Goal: Task Accomplishment & Management: Complete application form

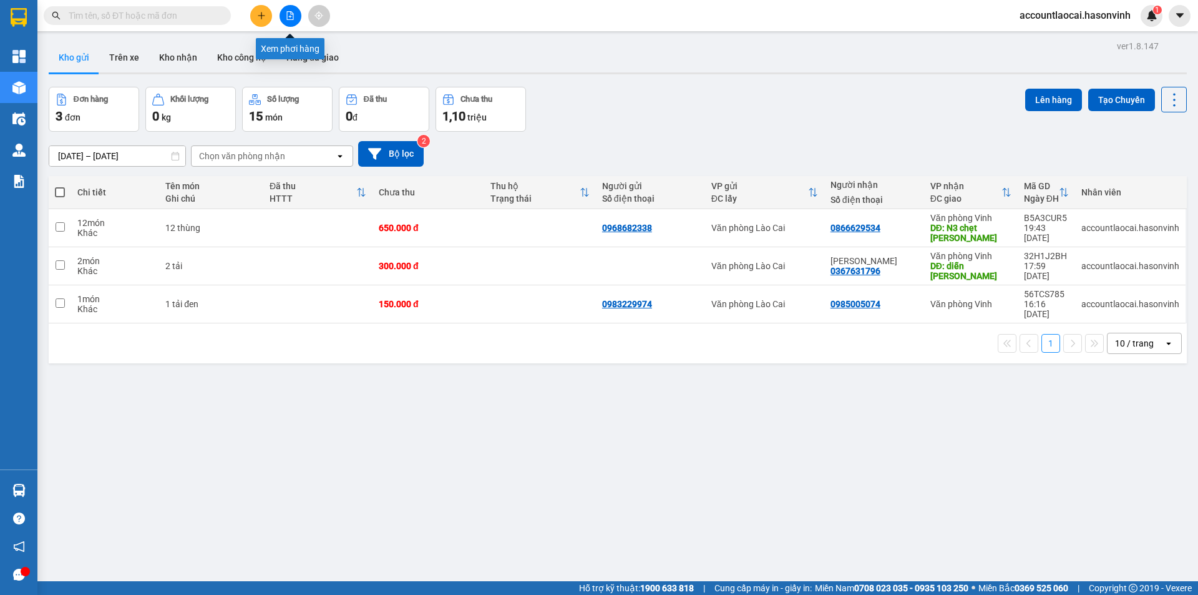
click at [293, 11] on button at bounding box center [291, 16] width 22 height 22
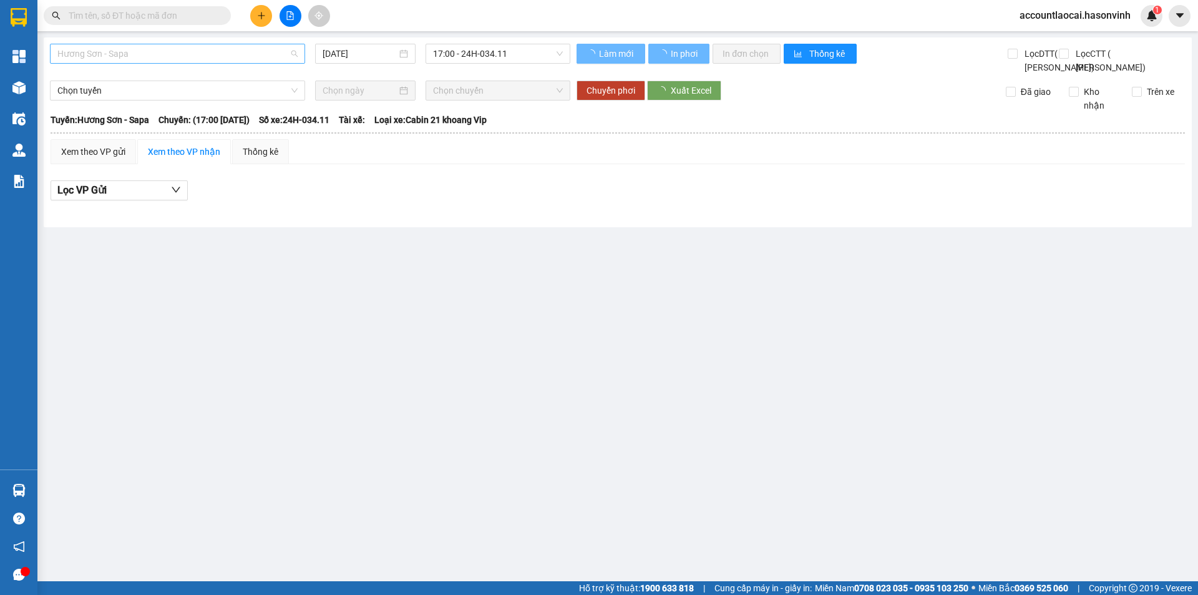
click at [122, 56] on span "Hương Sơn - Sapa" at bounding box center [177, 53] width 240 height 19
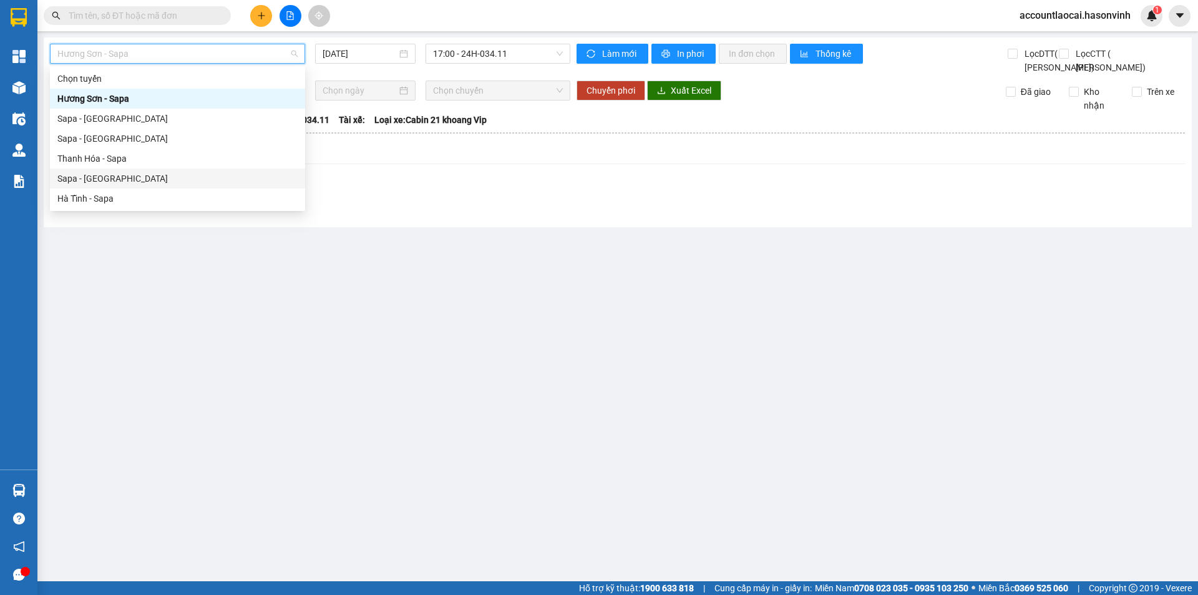
click at [117, 175] on div "Sapa - Hà Tĩnh" at bounding box center [177, 179] width 240 height 14
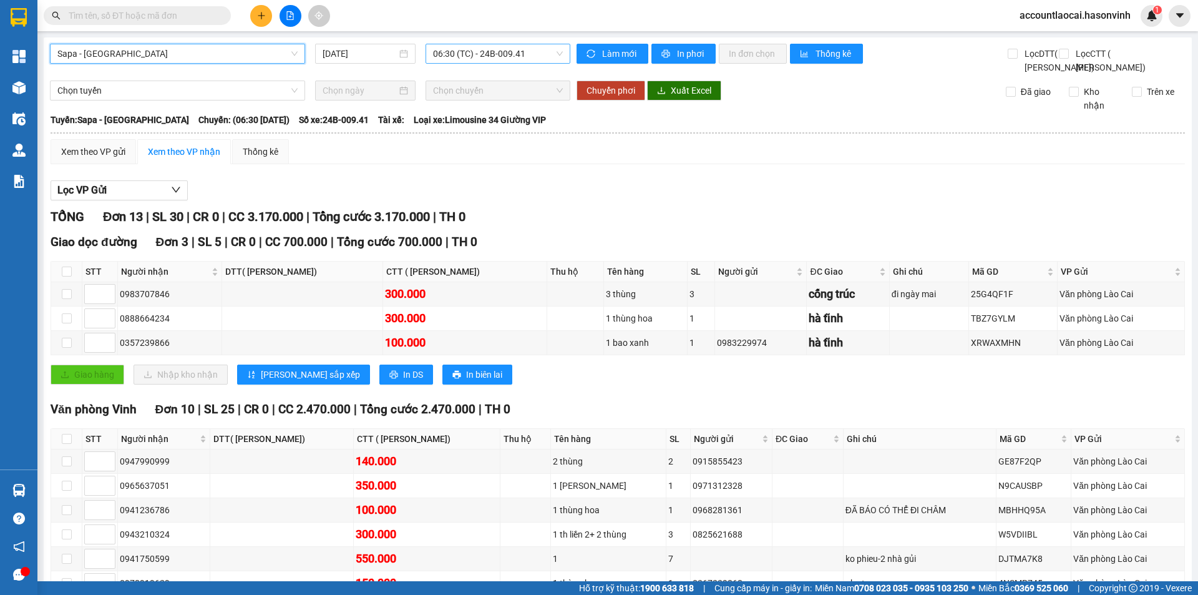
click at [519, 48] on span "06:30 (TC) - 24B-009.41" at bounding box center [498, 53] width 130 height 19
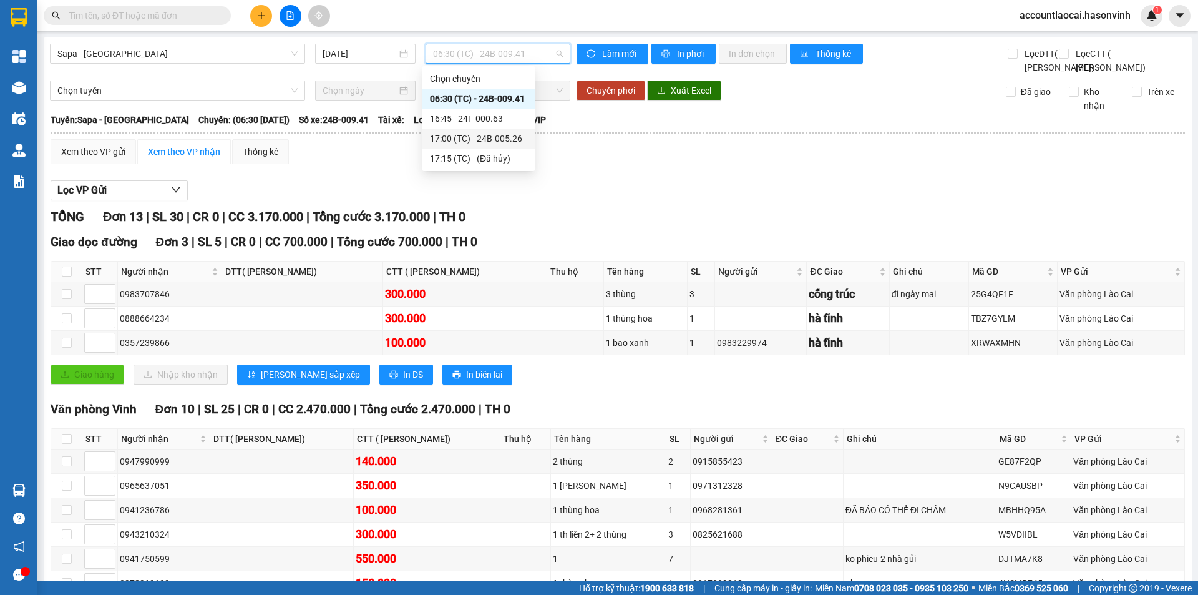
click at [511, 138] on div "17:00 (TC) - 24B-005.26" at bounding box center [478, 139] width 97 height 14
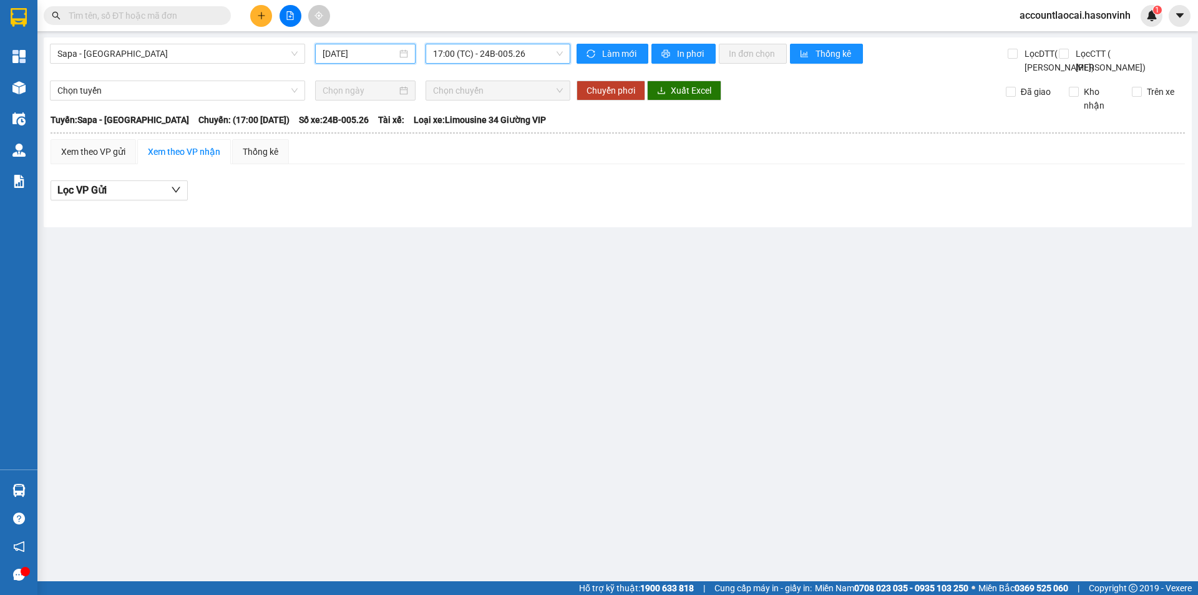
drag, startPoint x: 362, startPoint y: 49, endPoint x: 364, endPoint y: 71, distance: 22.0
click at [361, 50] on input "15/10/2025" at bounding box center [360, 54] width 74 height 14
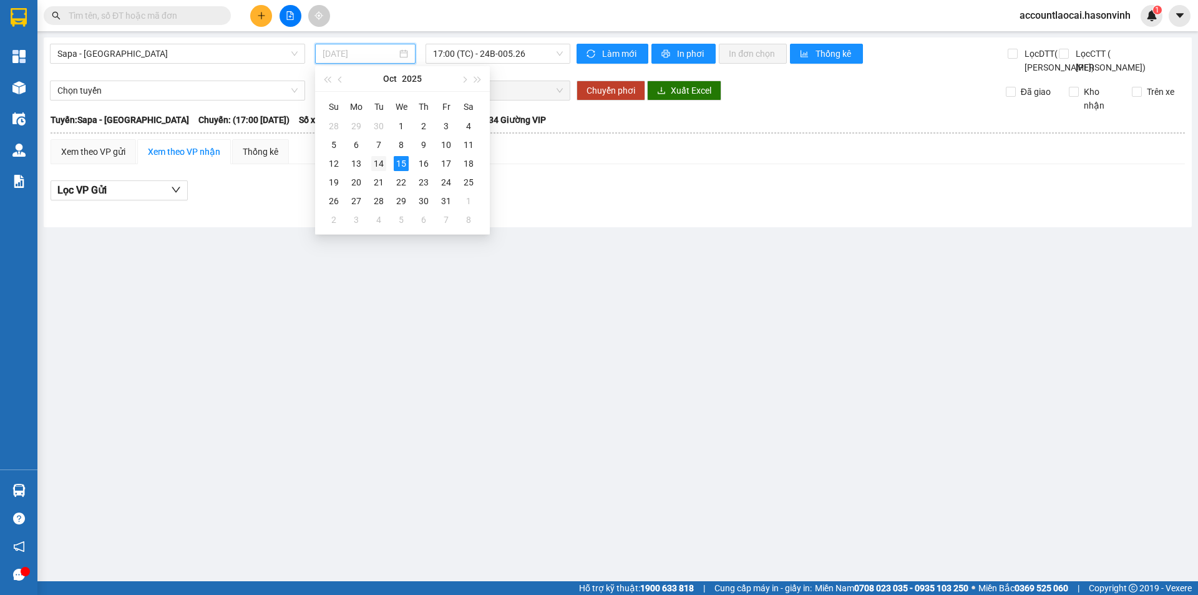
click at [373, 162] on div "14" at bounding box center [378, 163] width 15 height 15
type input "14/10/2025"
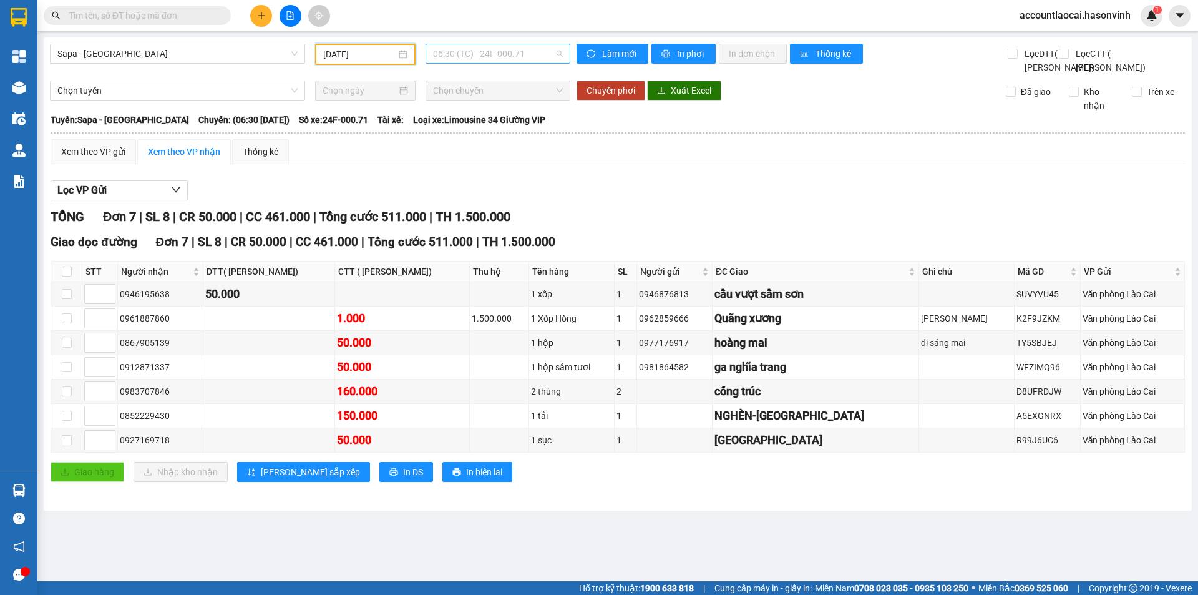
click at [512, 49] on span "06:30 (TC) - 24F-000.71" at bounding box center [498, 53] width 130 height 19
drag, startPoint x: 516, startPoint y: 115, endPoint x: 527, endPoint y: 125, distance: 15.0
click at [516, 117] on div "16:45 - 24F-001.07" at bounding box center [481, 119] width 97 height 14
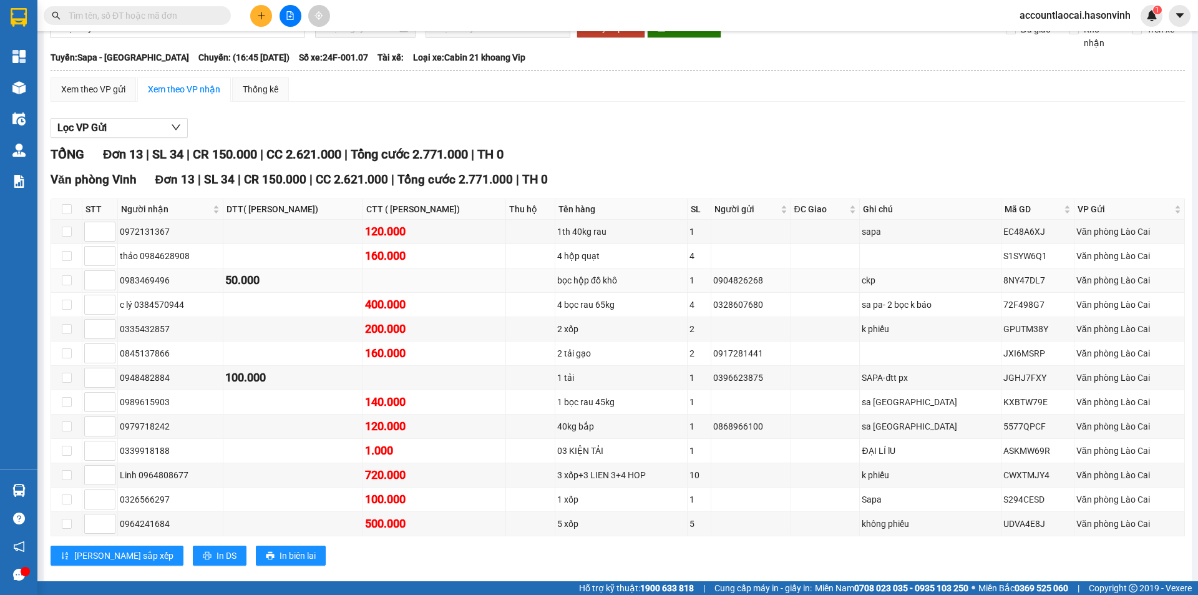
scroll to position [109, 0]
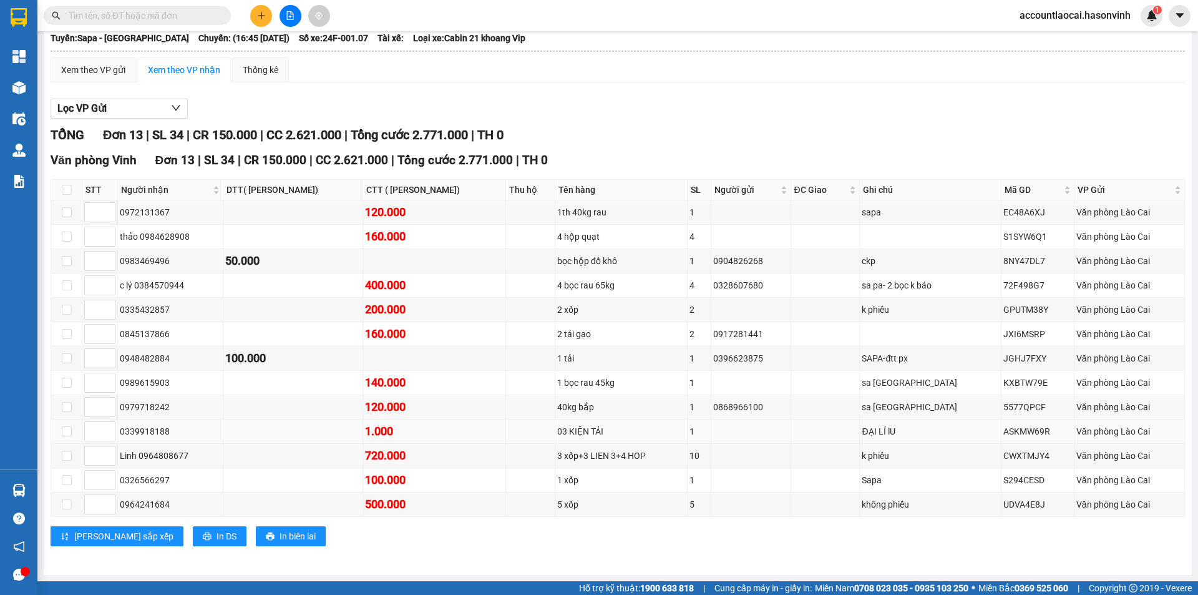
drag, startPoint x: 174, startPoint y: 433, endPoint x: 120, endPoint y: 438, distance: 53.9
click at [120, 438] on div "0339918188" at bounding box center [170, 431] width 101 height 14
copy div "0339918188"
click at [112, 14] on input "text" at bounding box center [142, 16] width 147 height 14
paste input "0339918188"
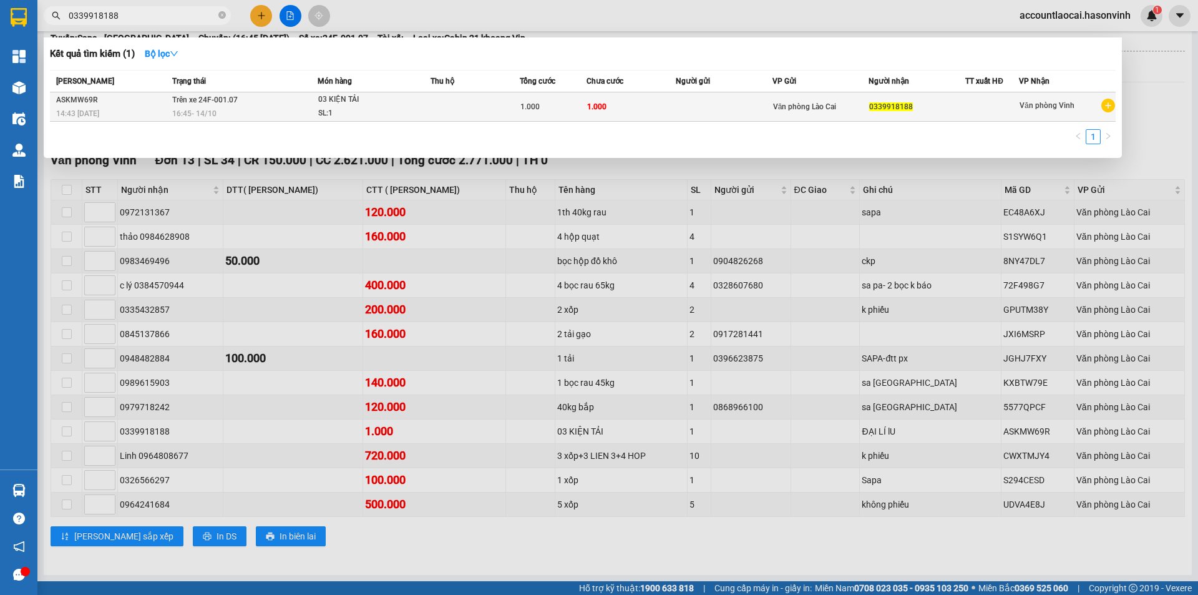
type input "0339918188"
click at [630, 108] on td "1.000" at bounding box center [631, 106] width 89 height 29
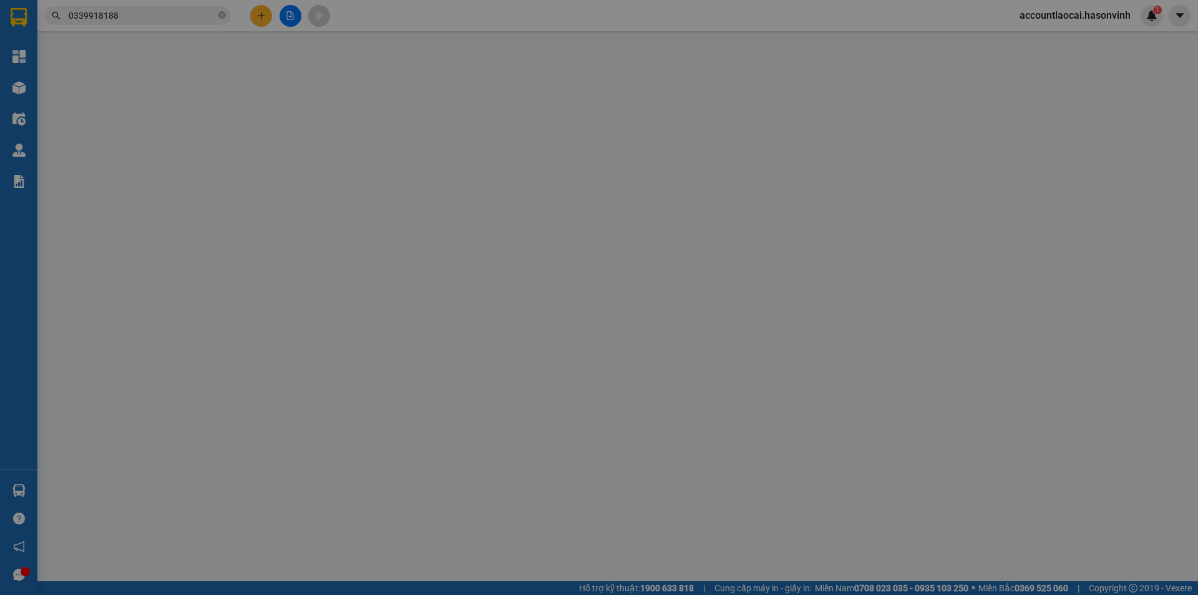
type input "0339918188"
type input "0"
type input "1.000"
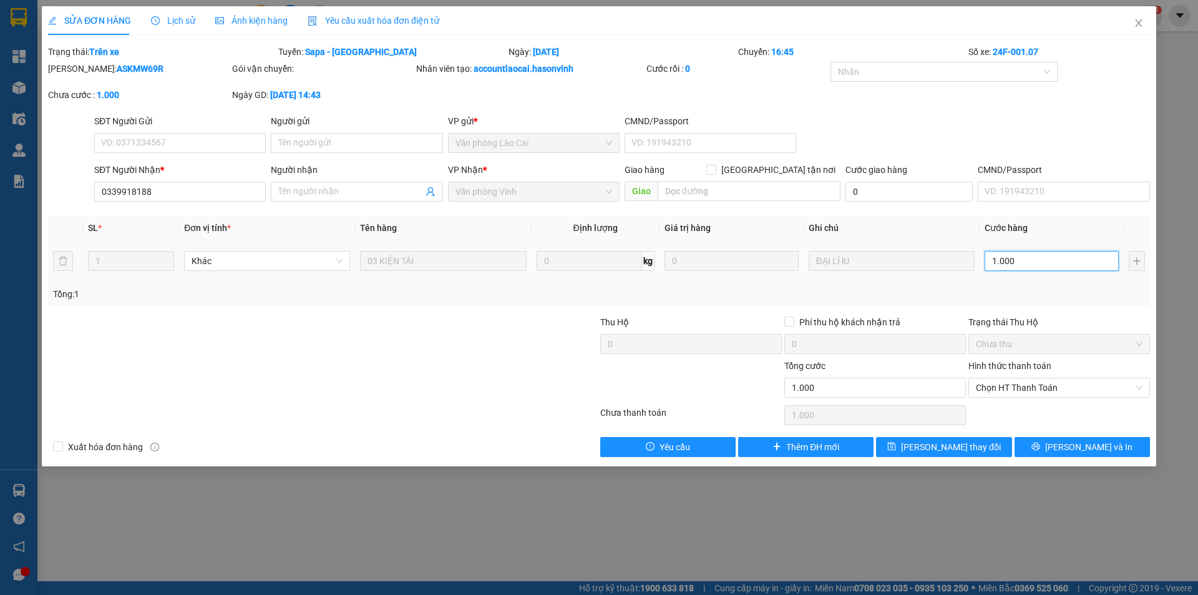
click at [1017, 262] on input "1.000" at bounding box center [1052, 261] width 134 height 20
type input "1.000.000"
drag, startPoint x: 1032, startPoint y: 287, endPoint x: 1024, endPoint y: 281, distance: 10.7
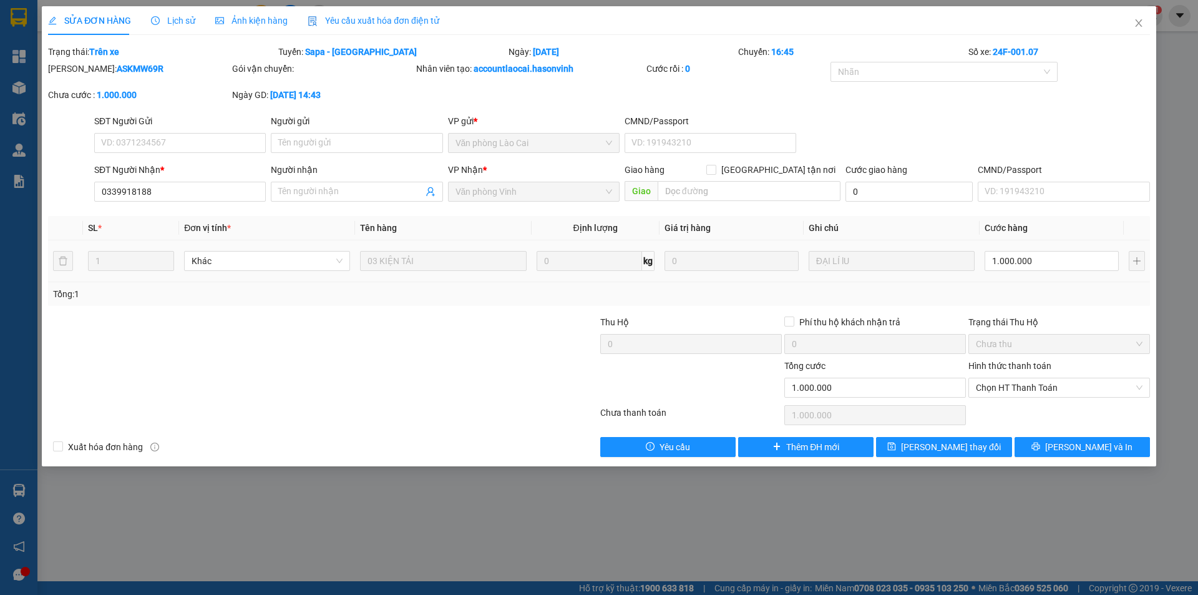
click at [1032, 287] on div "Tổng: 1" at bounding box center [599, 294] width 1092 height 14
click at [1059, 260] on input "1.000.000" at bounding box center [1052, 261] width 134 height 20
type input "2"
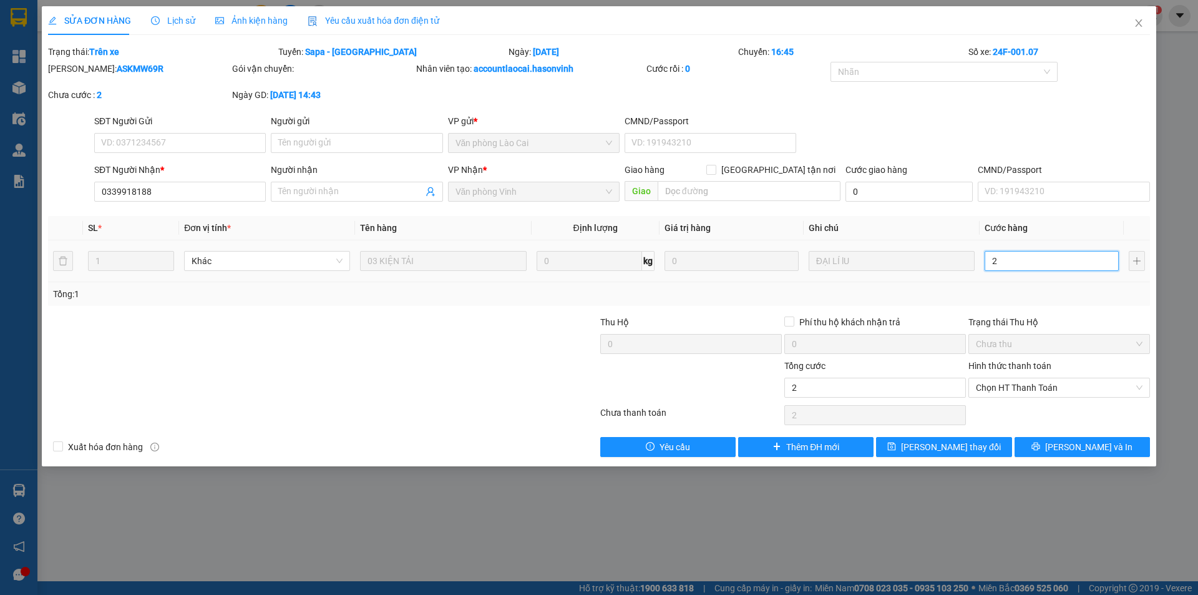
type input "20"
type input "200"
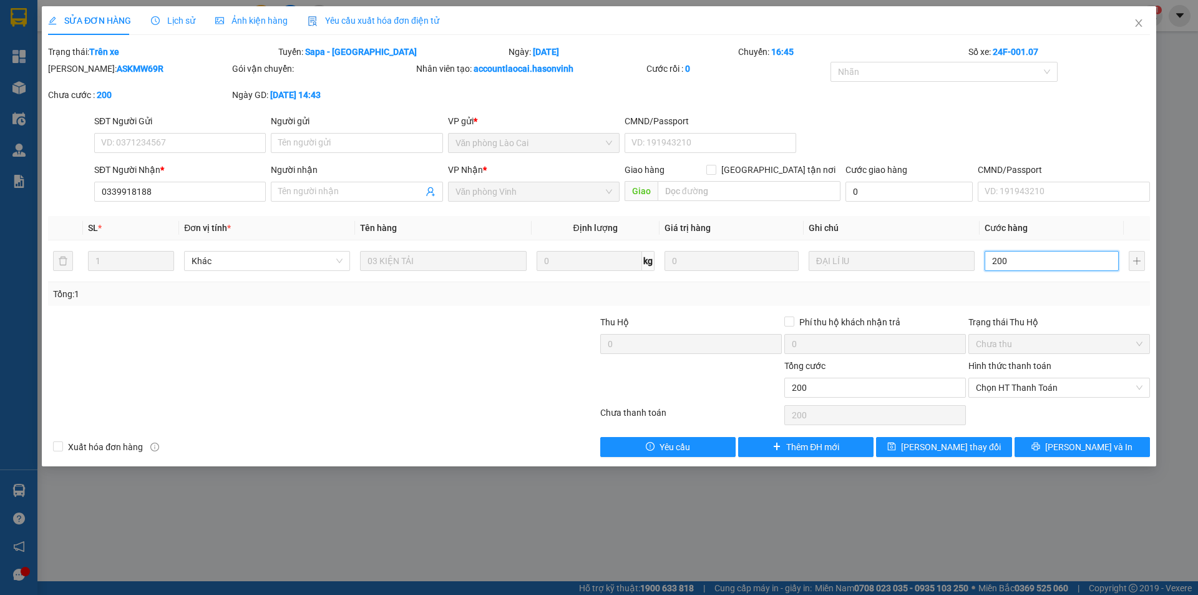
type input "200"
type input "200.000"
click at [1062, 311] on div "Total Paid Fee 0 Total UnPaid Fee 1.000 Cash Collection Total Fee Trạng thái: T…" at bounding box center [599, 251] width 1102 height 412
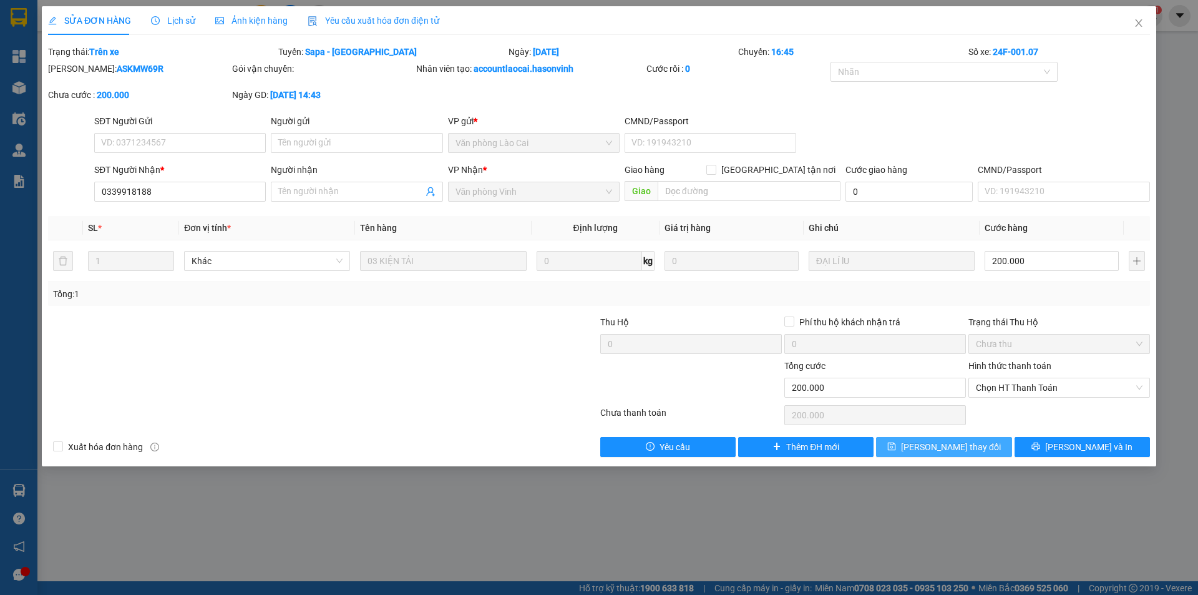
click at [987, 451] on button "Lưu thay đổi" at bounding box center [943, 447] width 135 height 20
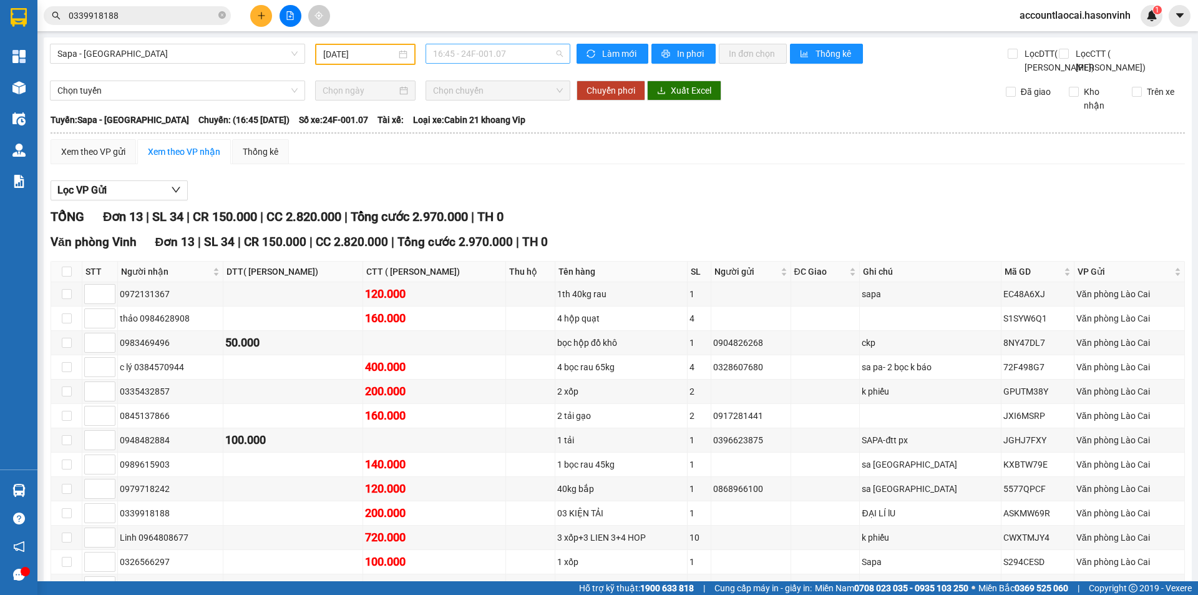
click at [517, 52] on span "16:45 - 24F-001.07" at bounding box center [498, 53] width 130 height 19
click at [498, 135] on div "17:00 (TC) - 24H-023.49" at bounding box center [478, 139] width 97 height 14
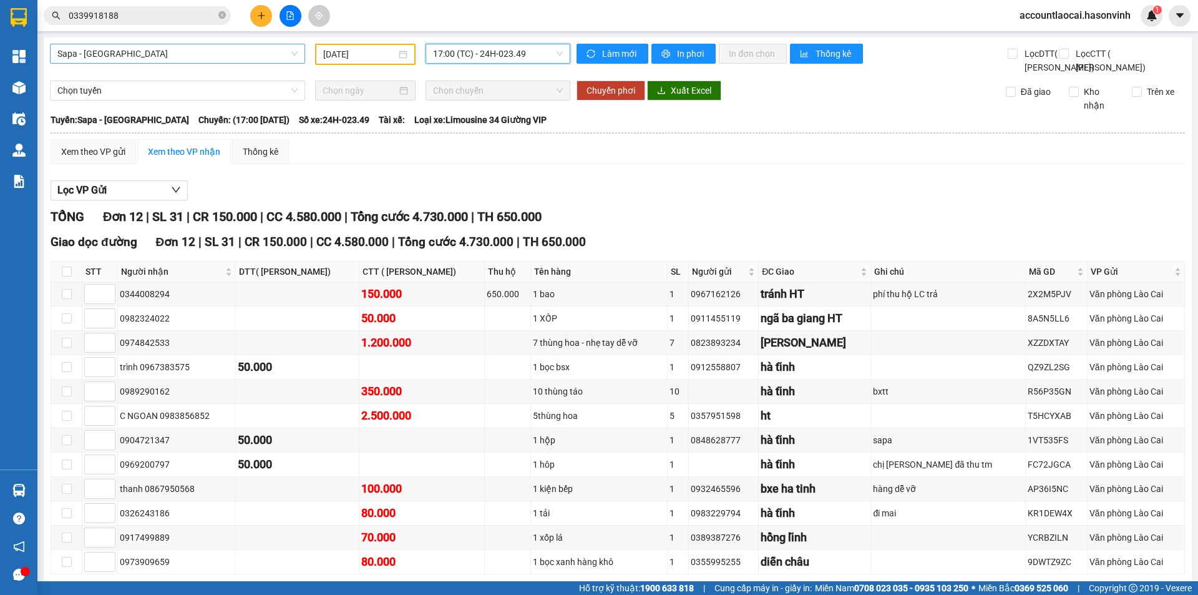
click at [119, 52] on span "Sapa - Hà Tĩnh" at bounding box center [177, 53] width 240 height 19
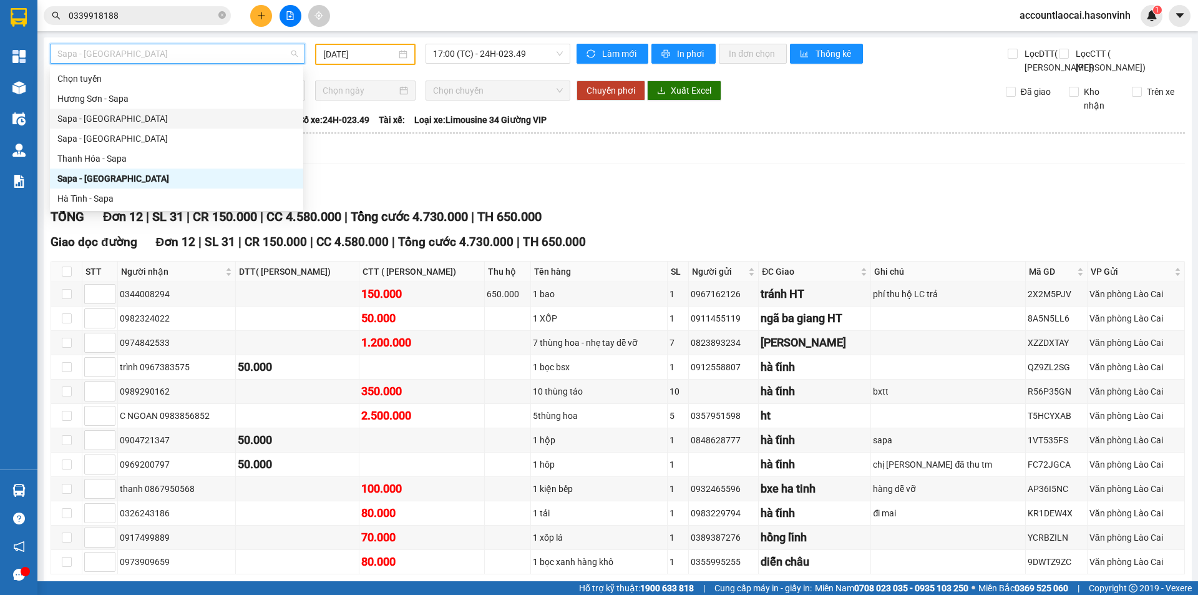
click at [104, 122] on div "Sapa - Hương Sơn" at bounding box center [176, 119] width 238 height 14
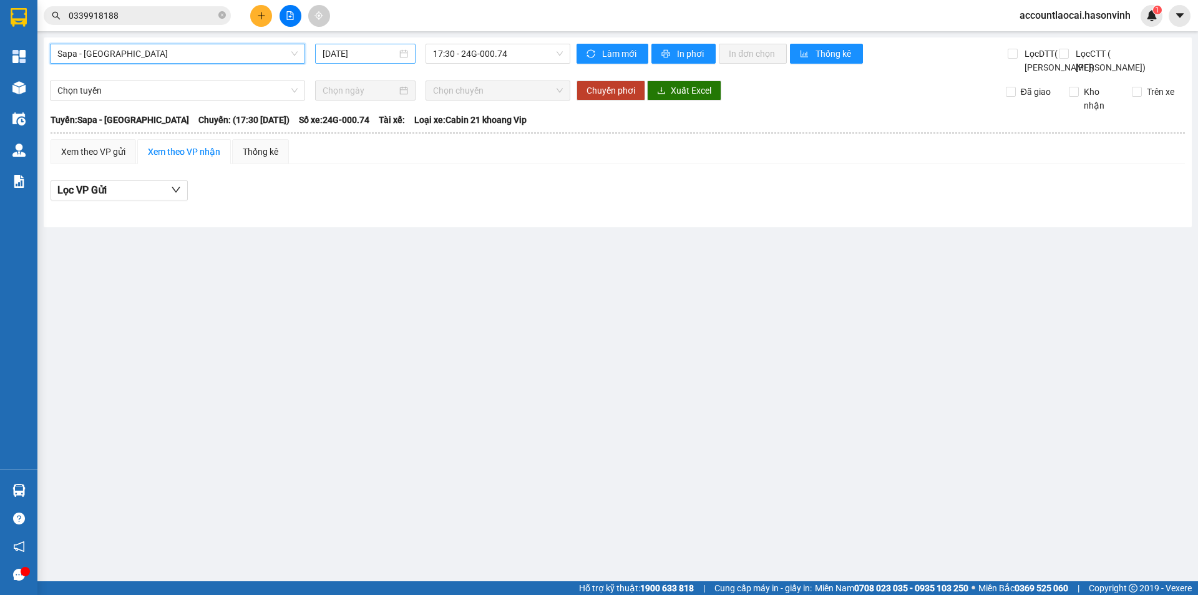
click at [343, 55] on input "15/10/2025" at bounding box center [360, 54] width 74 height 14
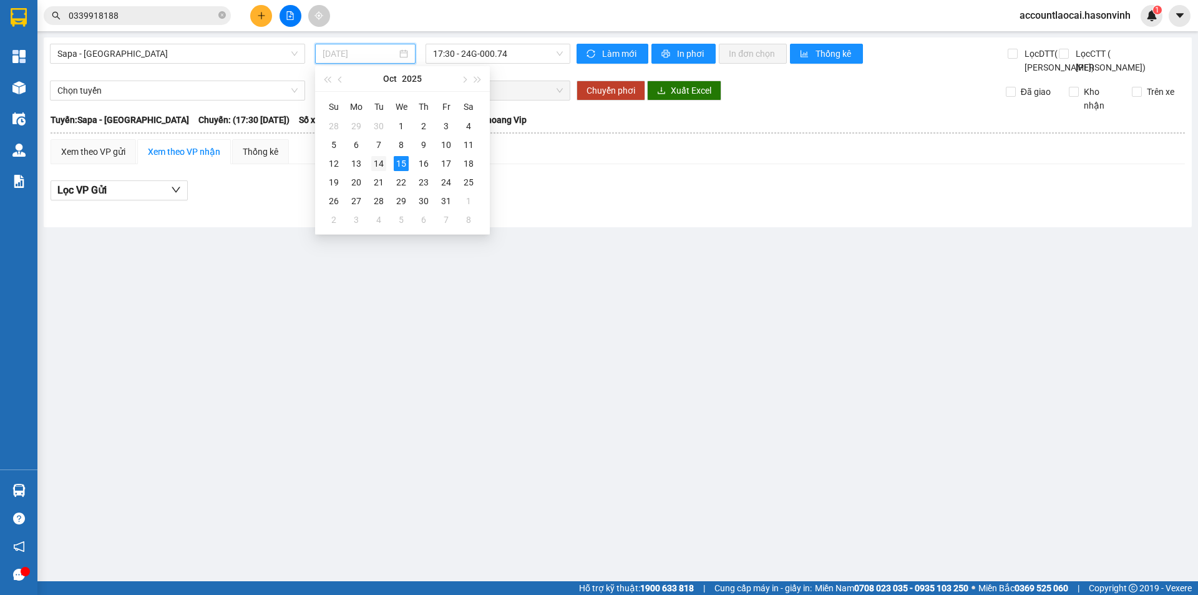
click at [379, 164] on div "14" at bounding box center [378, 163] width 15 height 15
type input "14/10/2025"
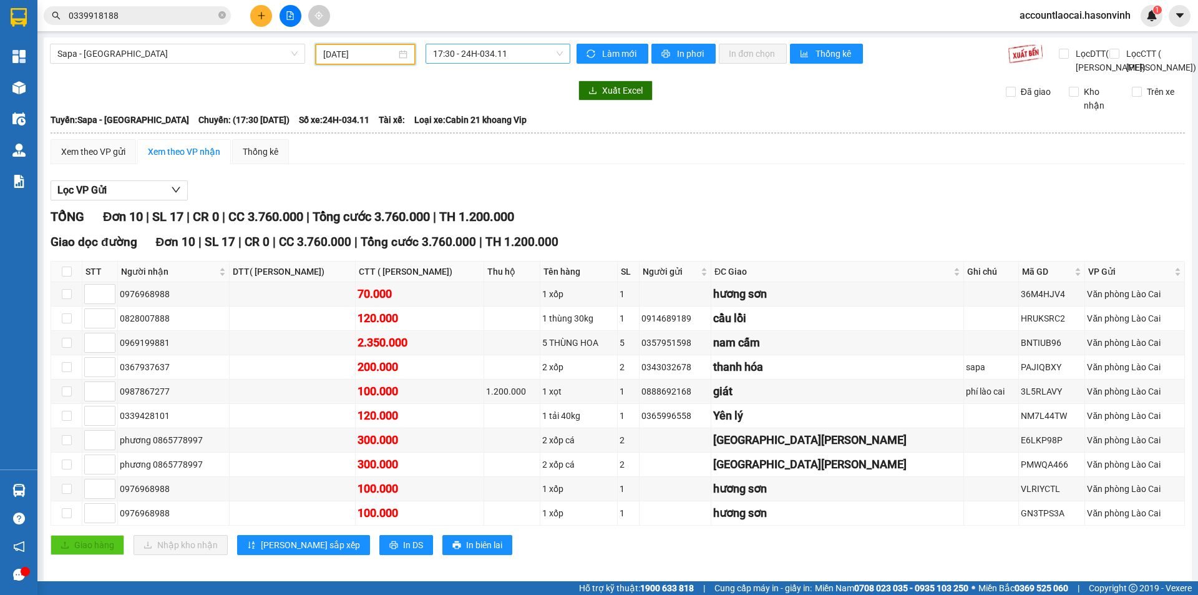
click at [490, 58] on span "17:30 - 24H-034.11" at bounding box center [498, 53] width 130 height 19
click at [97, 52] on span "Sapa - Hương Sơn" at bounding box center [177, 53] width 240 height 19
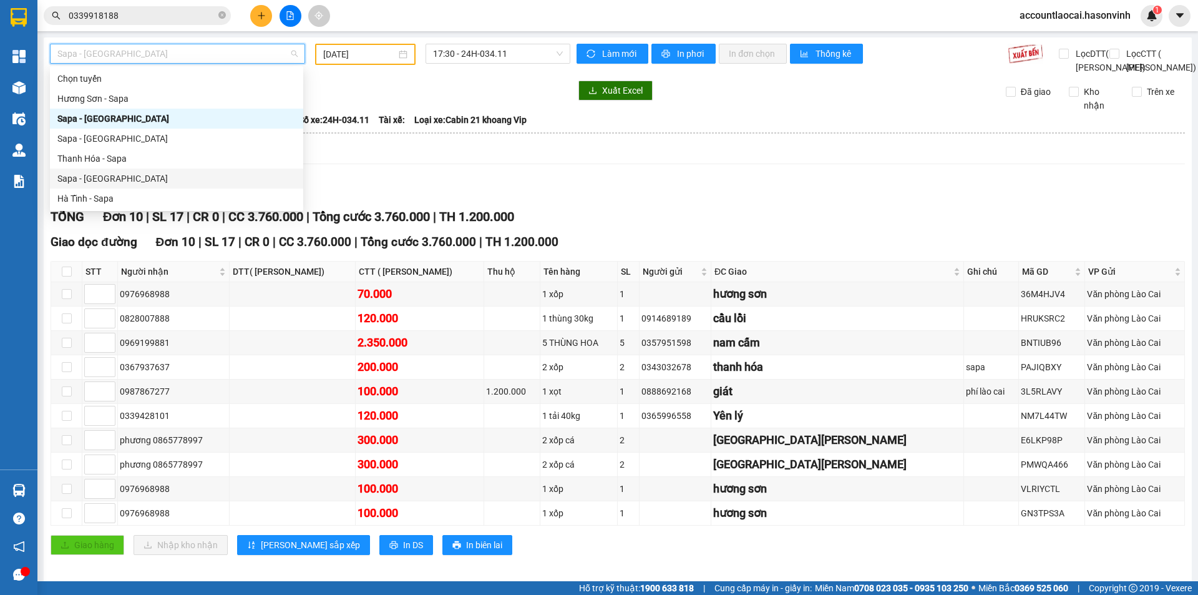
click at [102, 175] on div "Sapa - Hà Tĩnh" at bounding box center [176, 179] width 238 height 14
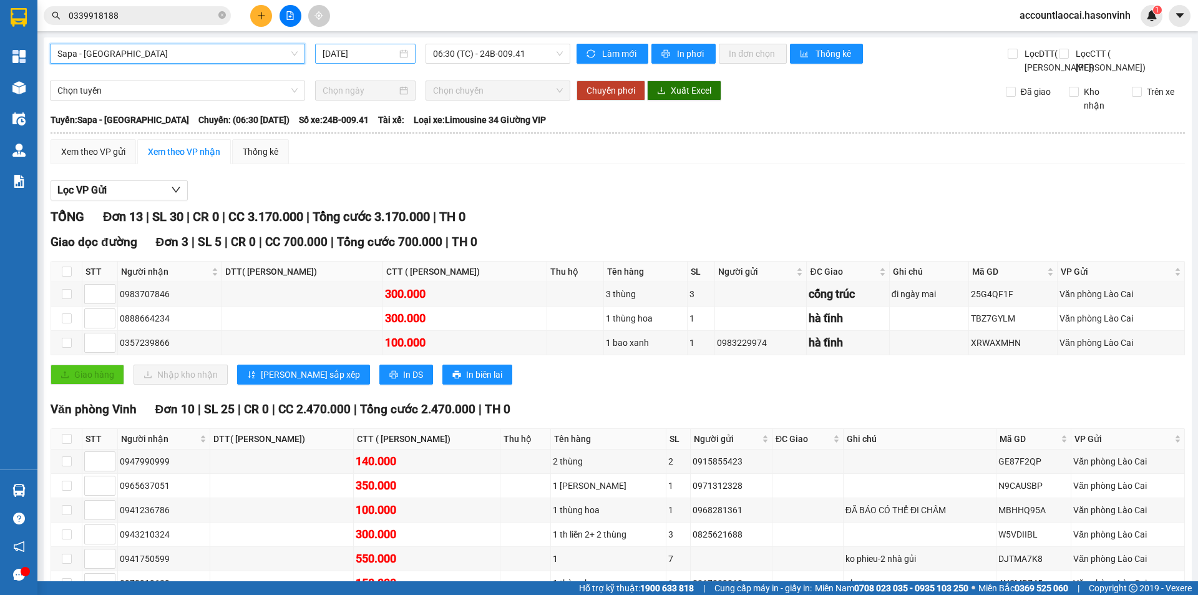
click at [366, 52] on input "15/10/2025" at bounding box center [360, 54] width 74 height 14
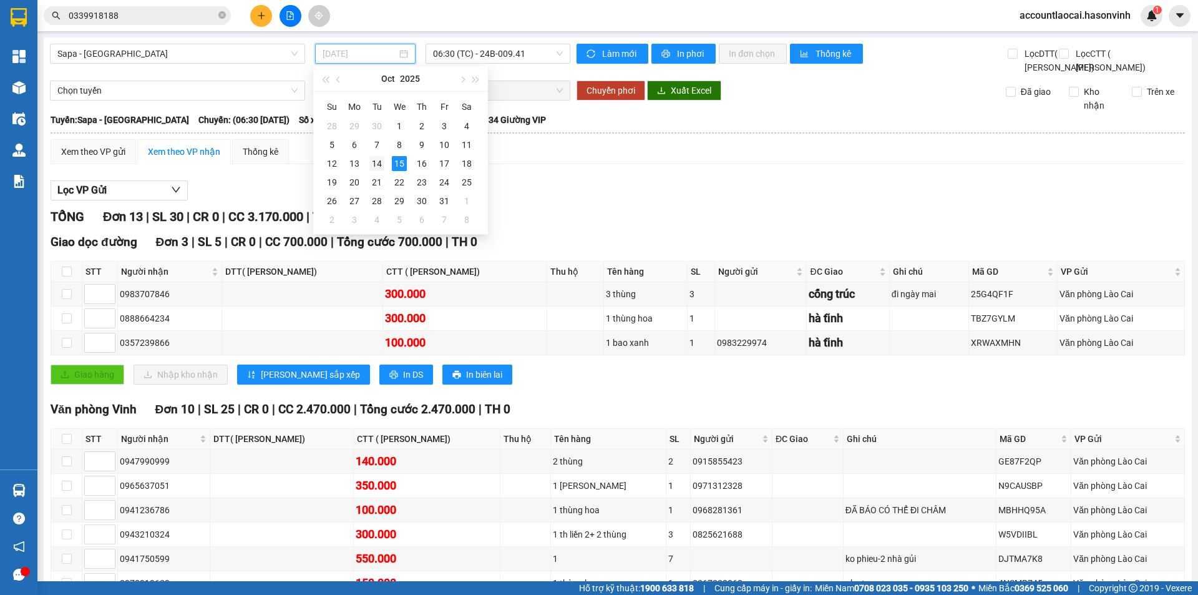
click at [379, 164] on div "14" at bounding box center [376, 163] width 15 height 15
type input "14/10/2025"
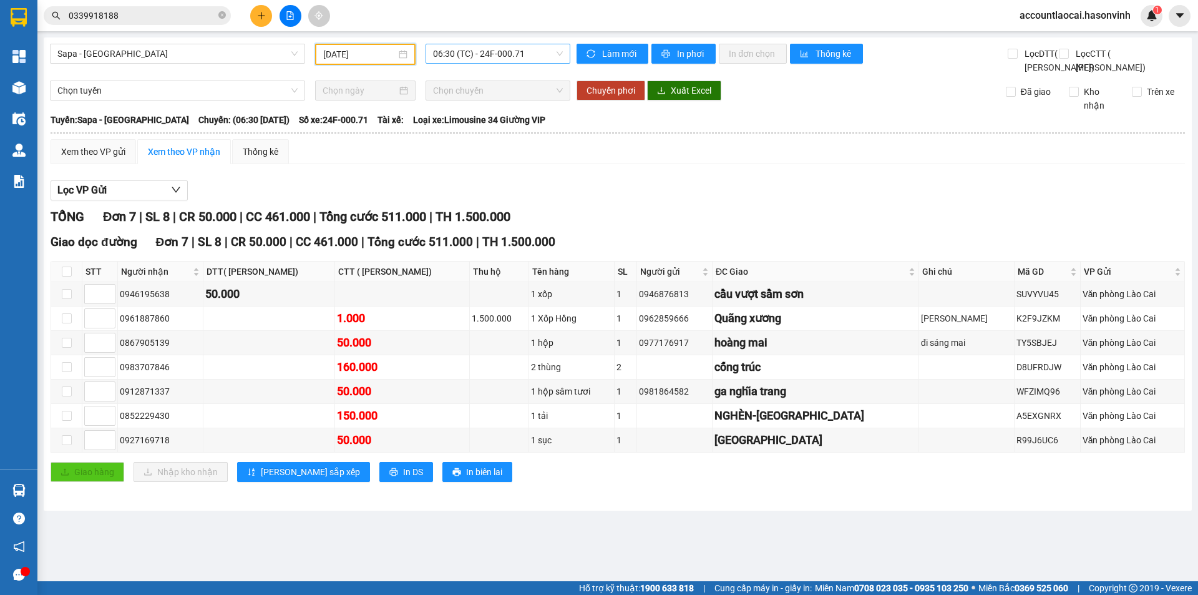
click at [483, 50] on span "06:30 (TC) - 24F-000.71" at bounding box center [498, 53] width 130 height 19
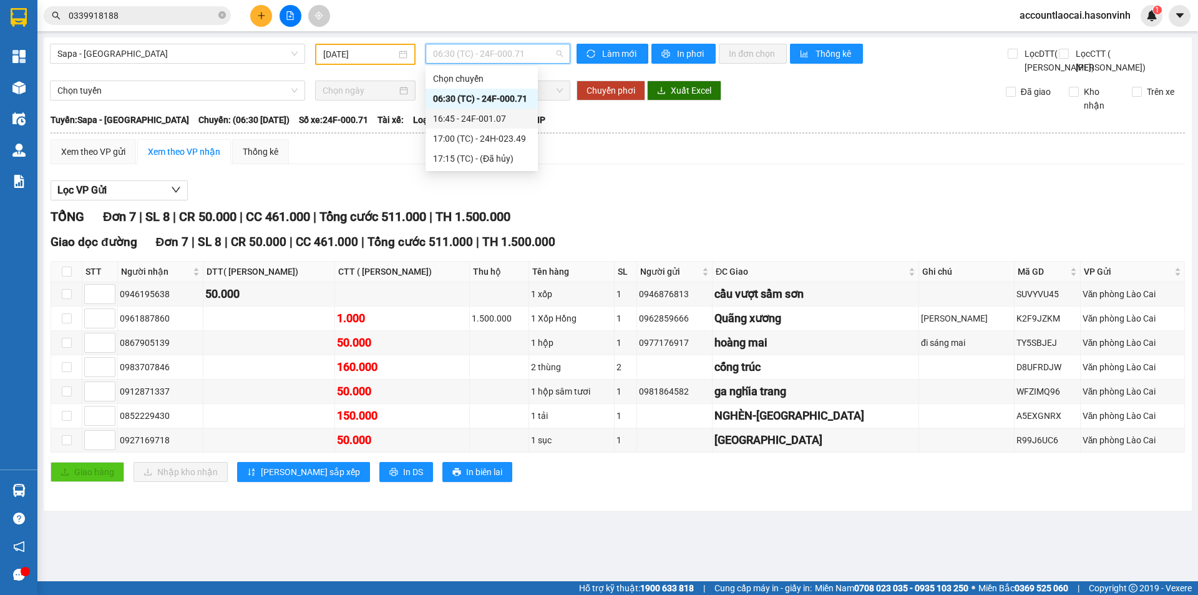
click at [494, 125] on div "16:45 - 24F-001.07" at bounding box center [481, 119] width 97 height 14
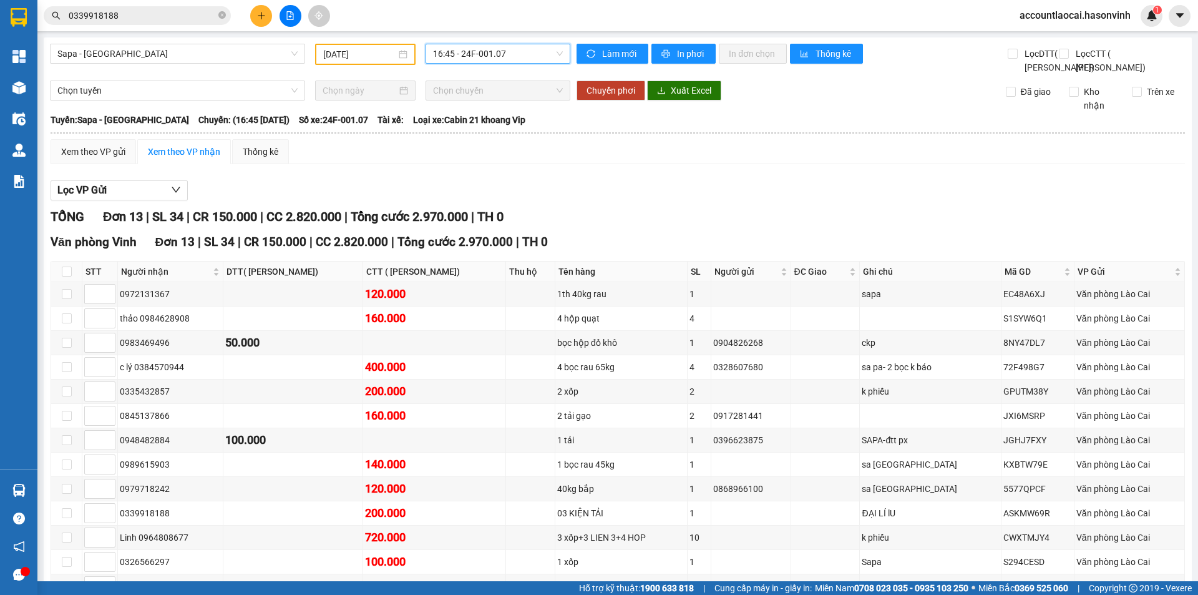
click at [502, 56] on span "16:45 - 24F-001.07" at bounding box center [498, 53] width 130 height 19
click at [492, 142] on div "17:00 (TC) - 24H-023.49" at bounding box center [478, 139] width 97 height 14
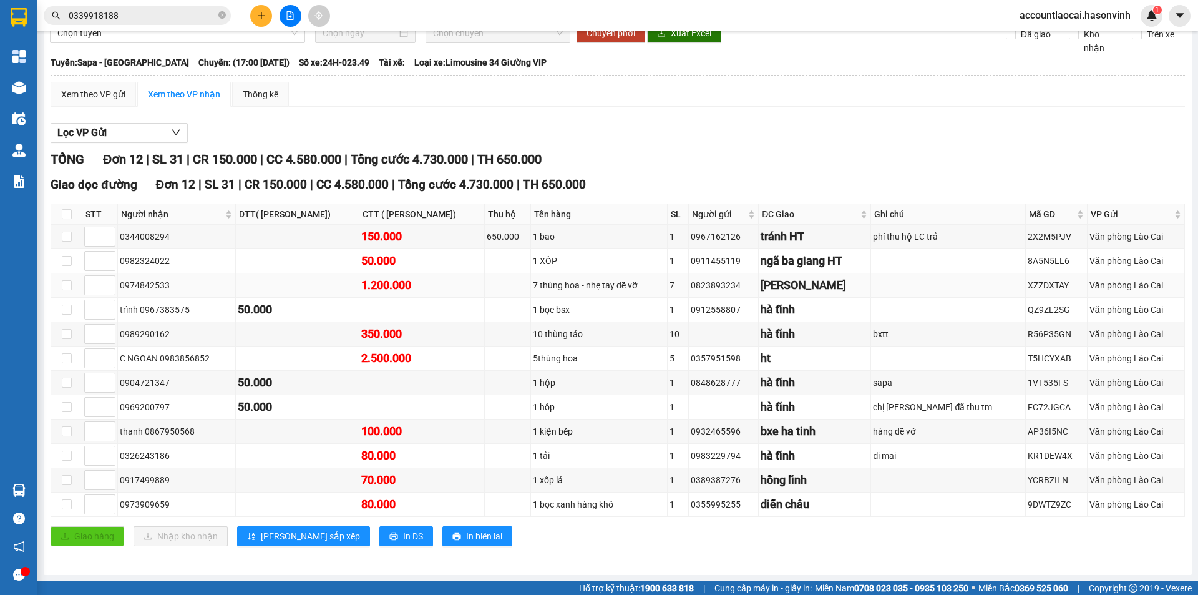
scroll to position [85, 0]
click at [263, 17] on icon "plus" at bounding box center [261, 15] width 9 height 9
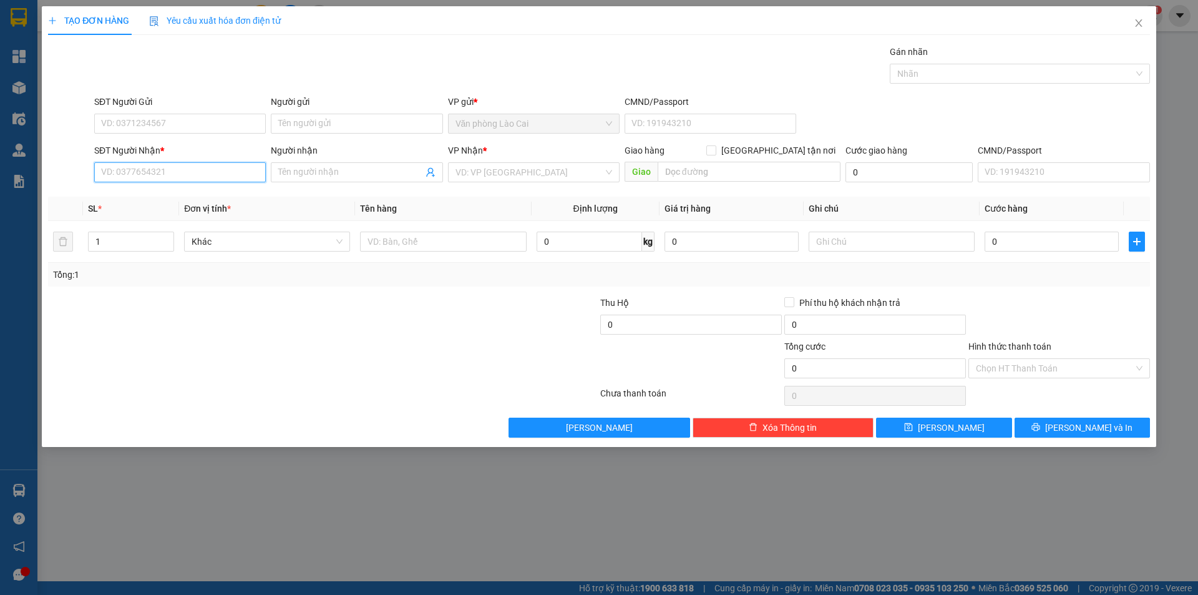
click at [218, 170] on input "SĐT Người Nhận *" at bounding box center [180, 172] width 172 height 20
click at [130, 171] on input "094623234" at bounding box center [180, 172] width 172 height 20
type input "0946235234"
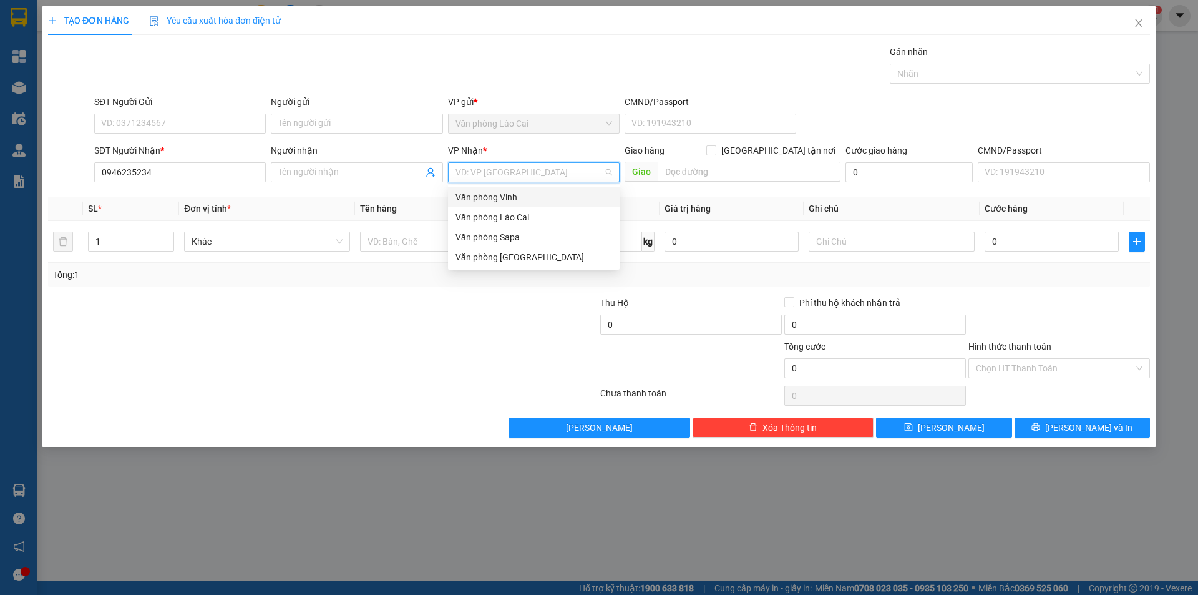
click at [554, 174] on input "search" at bounding box center [530, 172] width 148 height 19
click at [534, 197] on div "Văn phòng Vinh" at bounding box center [534, 197] width 157 height 14
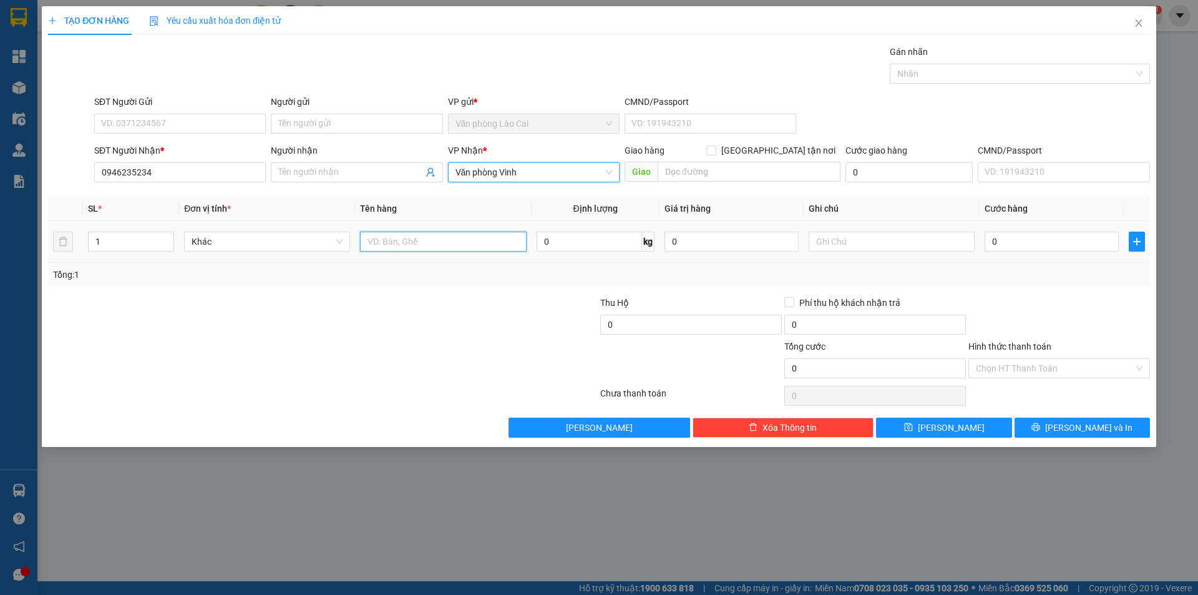
click at [419, 241] on input "text" at bounding box center [443, 242] width 166 height 20
type input "1 thùng hoa"
click at [1045, 244] on input "0" at bounding box center [1052, 242] width 134 height 20
type input "2"
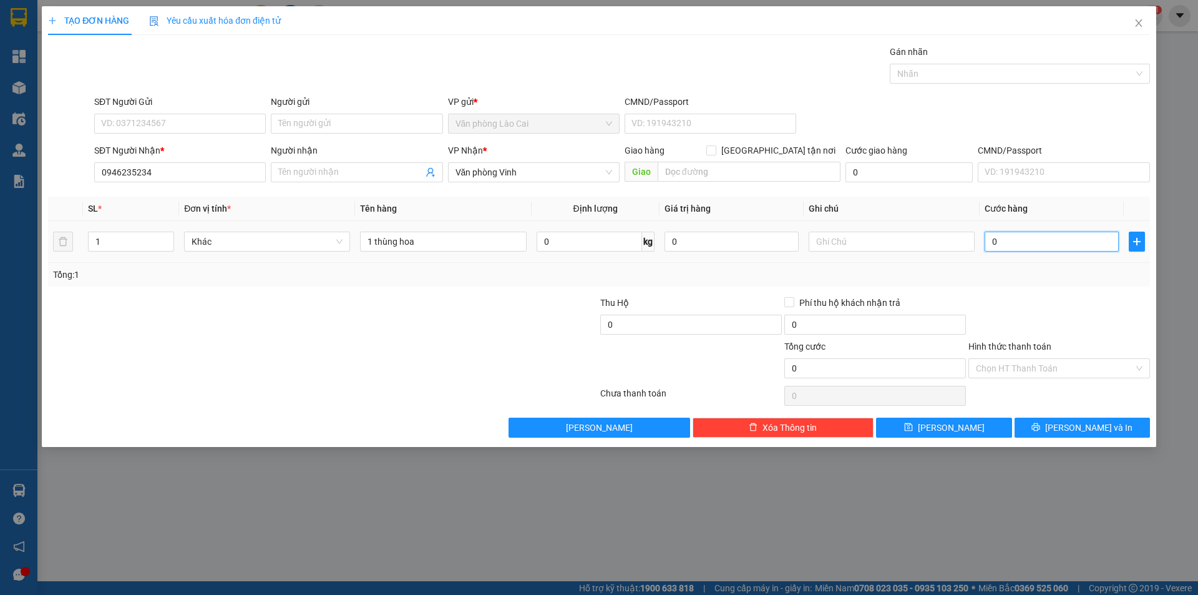
type input "2"
type input "25"
type input "250"
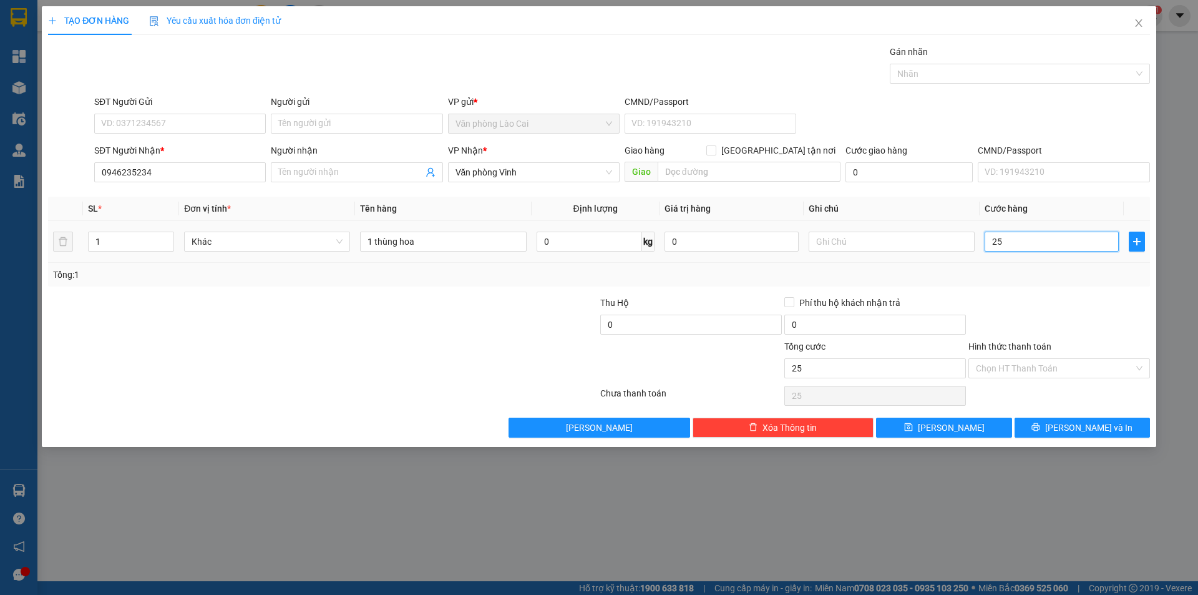
type input "250"
type input "250.000"
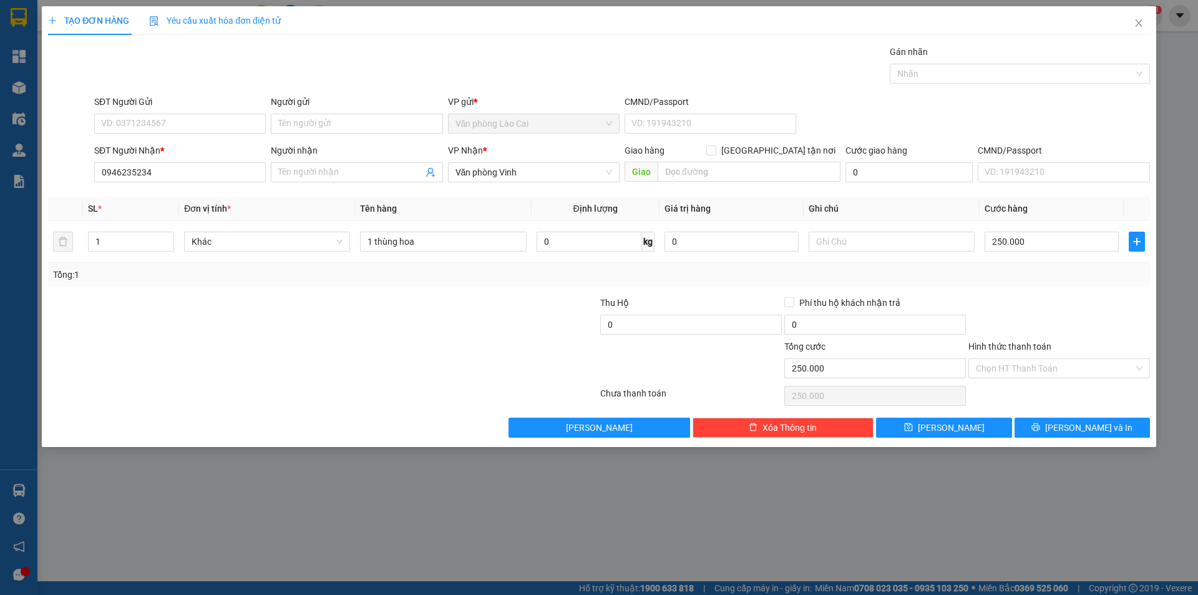
click at [1037, 296] on div at bounding box center [1059, 318] width 184 height 44
click at [1040, 425] on icon "printer" at bounding box center [1036, 427] width 9 height 9
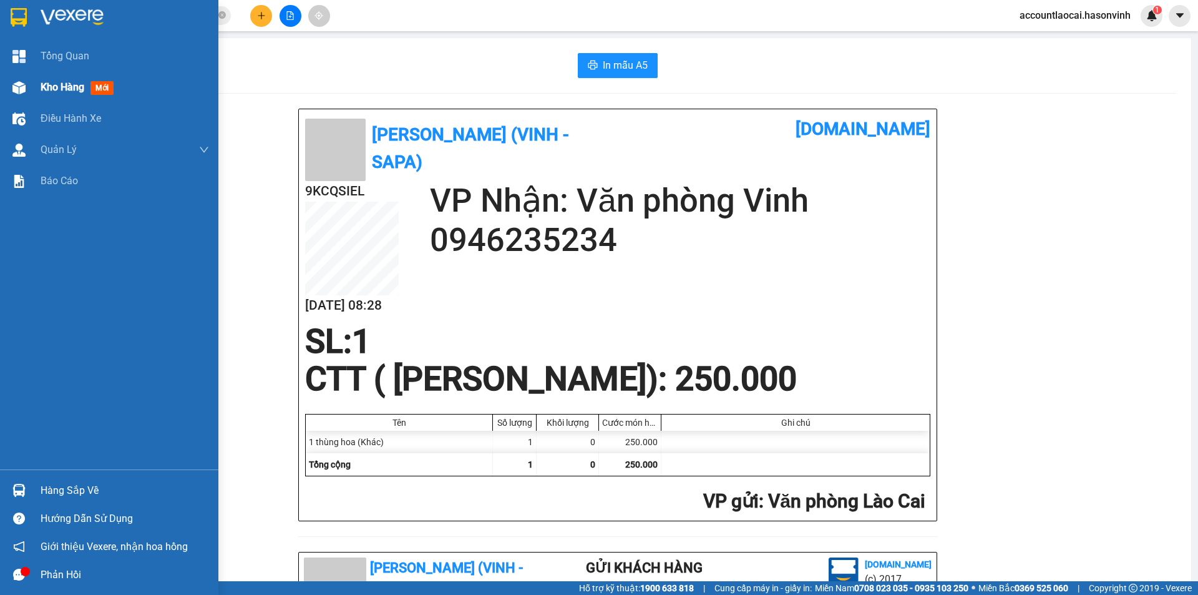
click at [57, 91] on span "Kho hàng" at bounding box center [63, 87] width 44 height 12
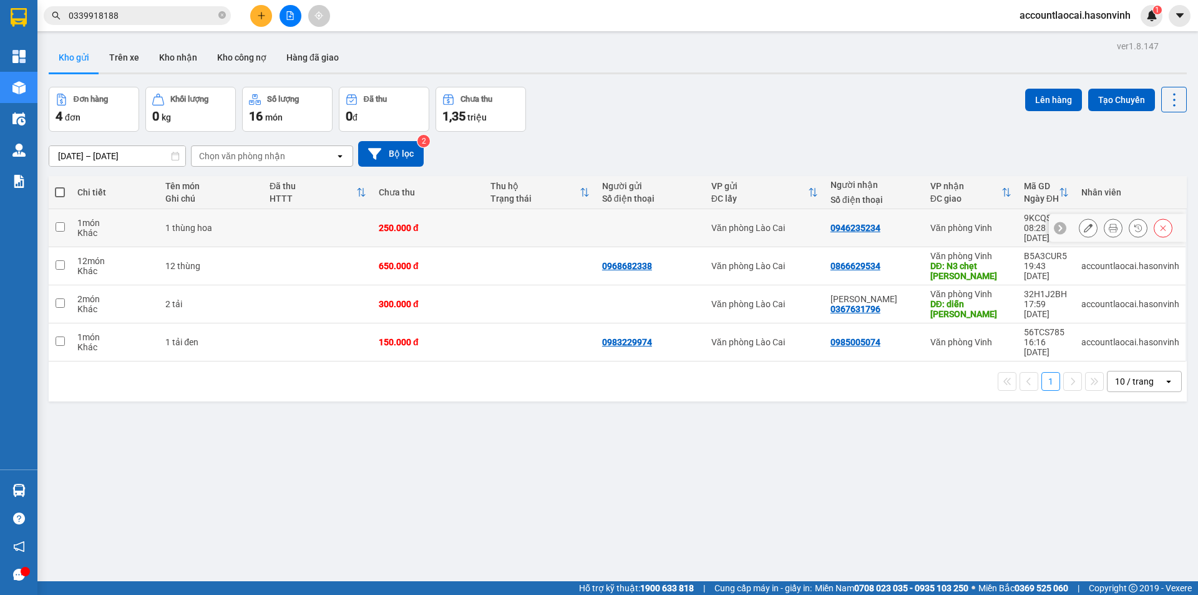
click at [892, 229] on td "0946235234" at bounding box center [874, 228] width 100 height 38
checkbox input "true"
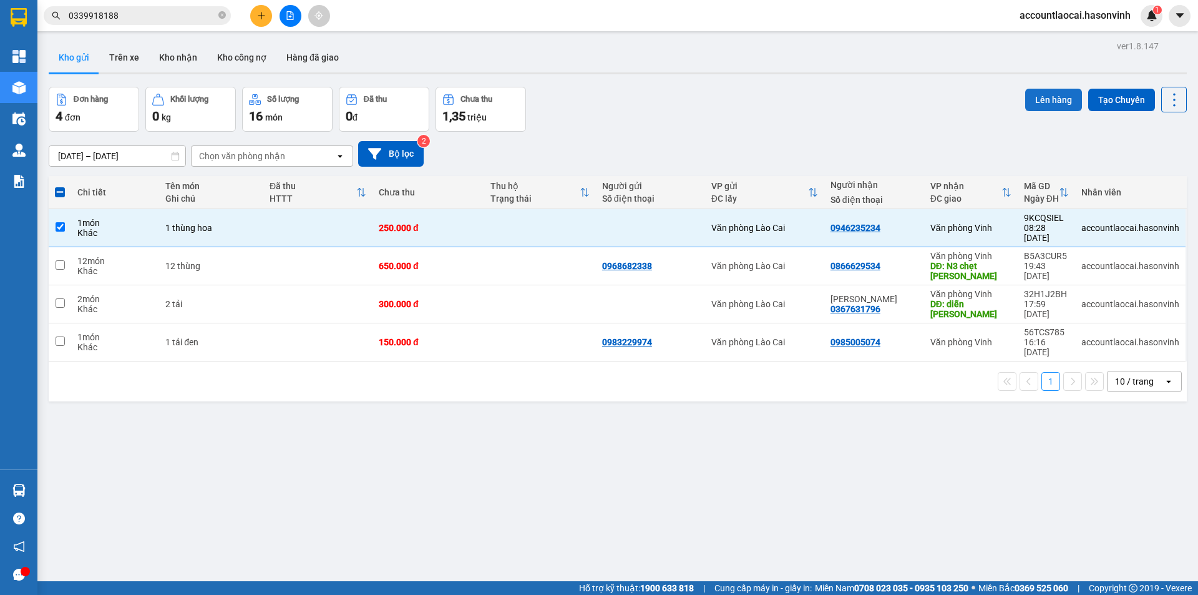
click at [1036, 101] on button "Lên hàng" at bounding box center [1053, 100] width 57 height 22
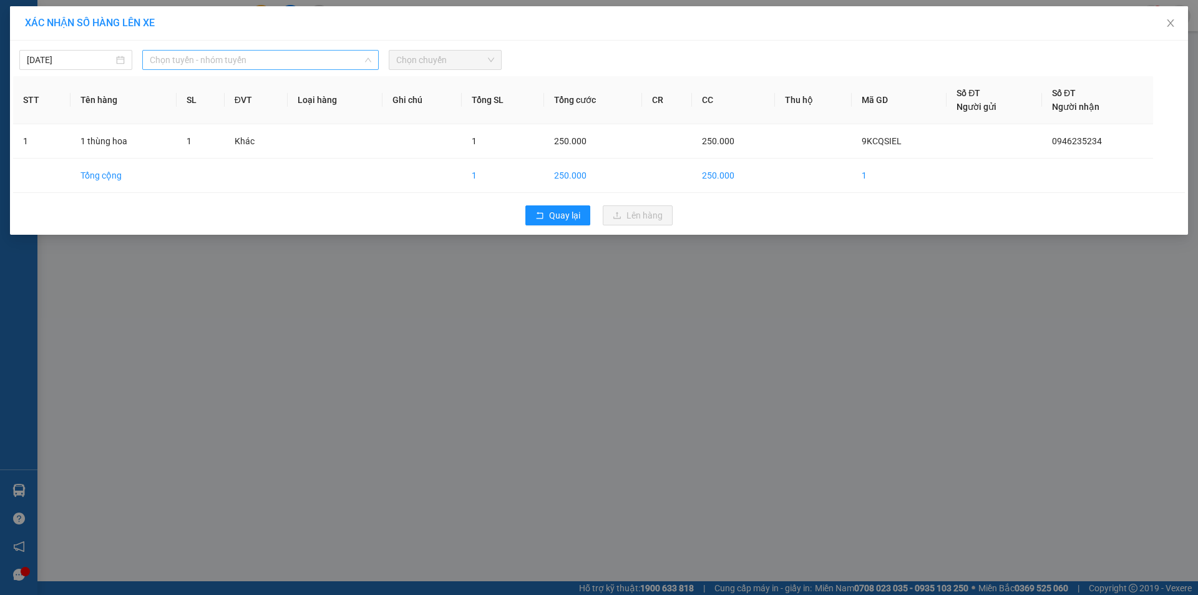
click at [231, 62] on span "Chọn tuyến - nhóm tuyến" at bounding box center [261, 60] width 222 height 19
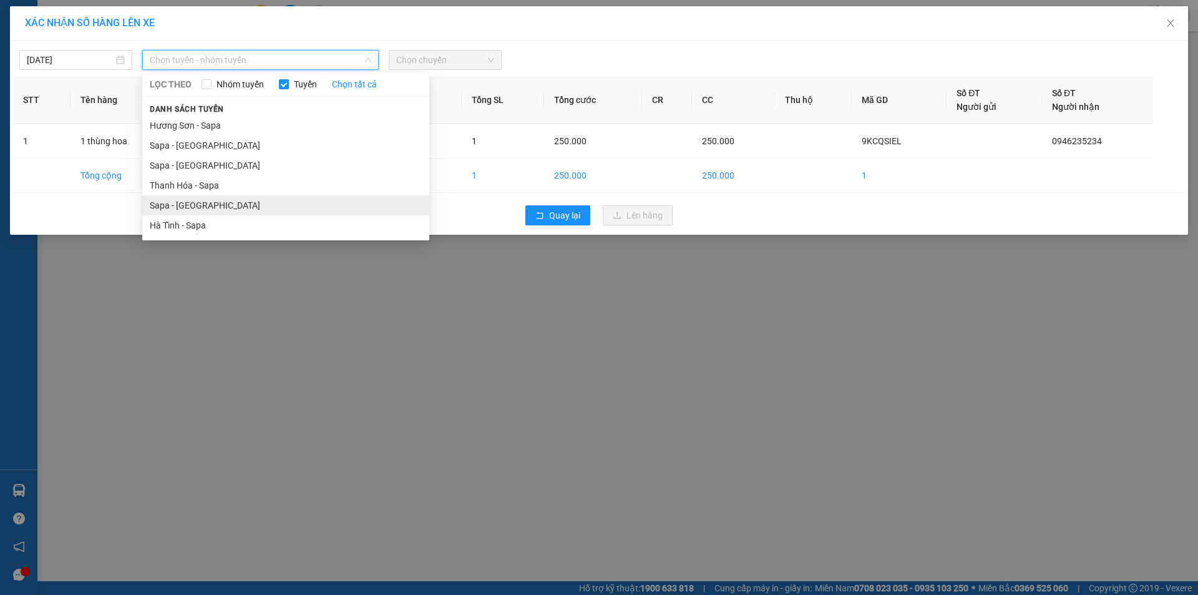
click at [190, 204] on li "Sapa - Hà Tĩnh" at bounding box center [285, 205] width 287 height 20
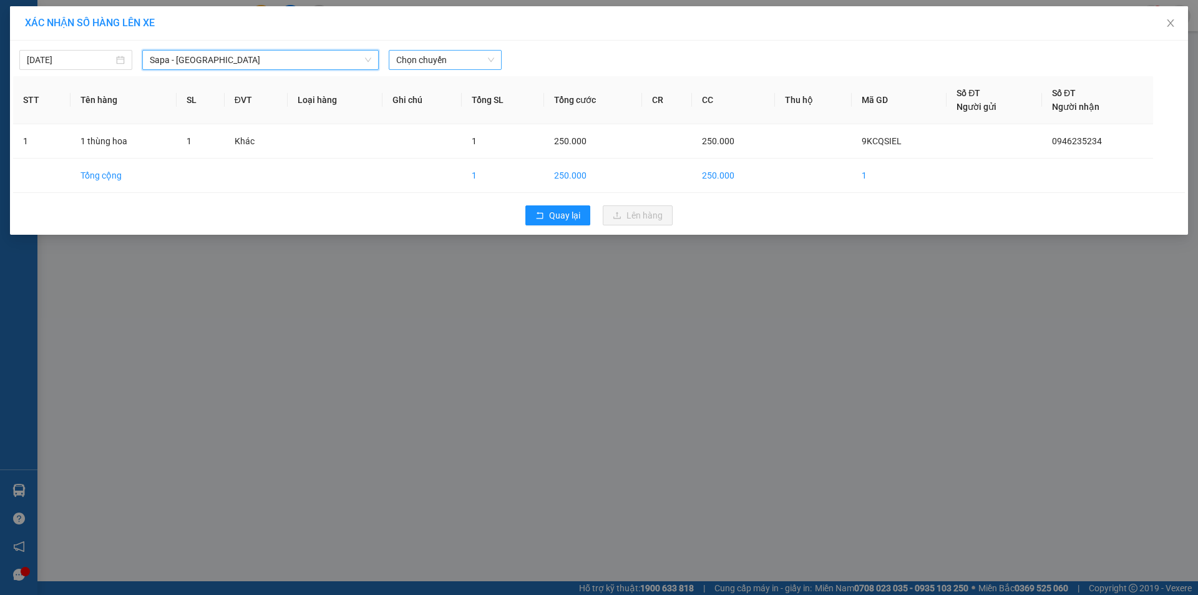
click at [437, 61] on span "Chọn chuyến" at bounding box center [445, 60] width 98 height 19
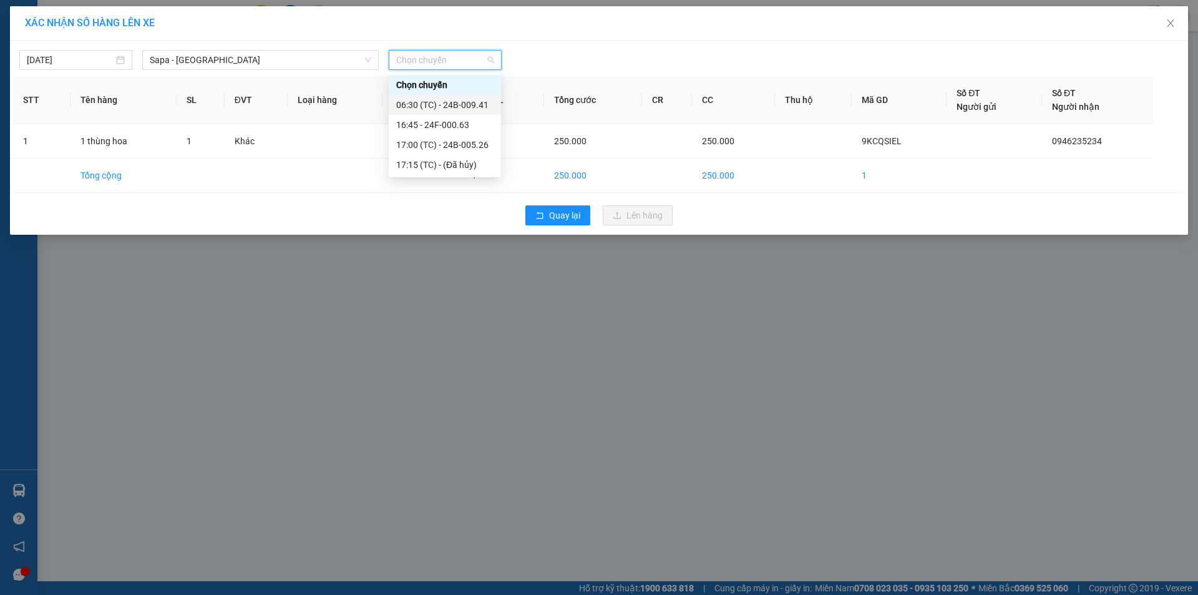
click at [451, 98] on div "06:30 (TC) - 24B-009.41" at bounding box center [445, 105] width 112 height 20
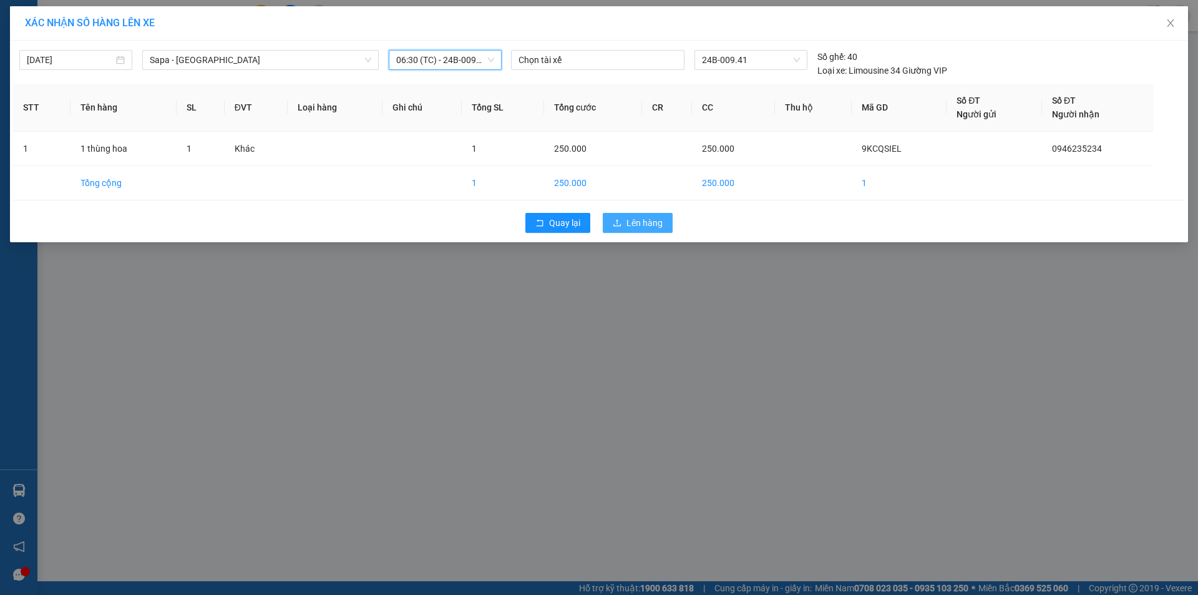
click at [642, 225] on span "Lên hàng" at bounding box center [645, 223] width 36 height 14
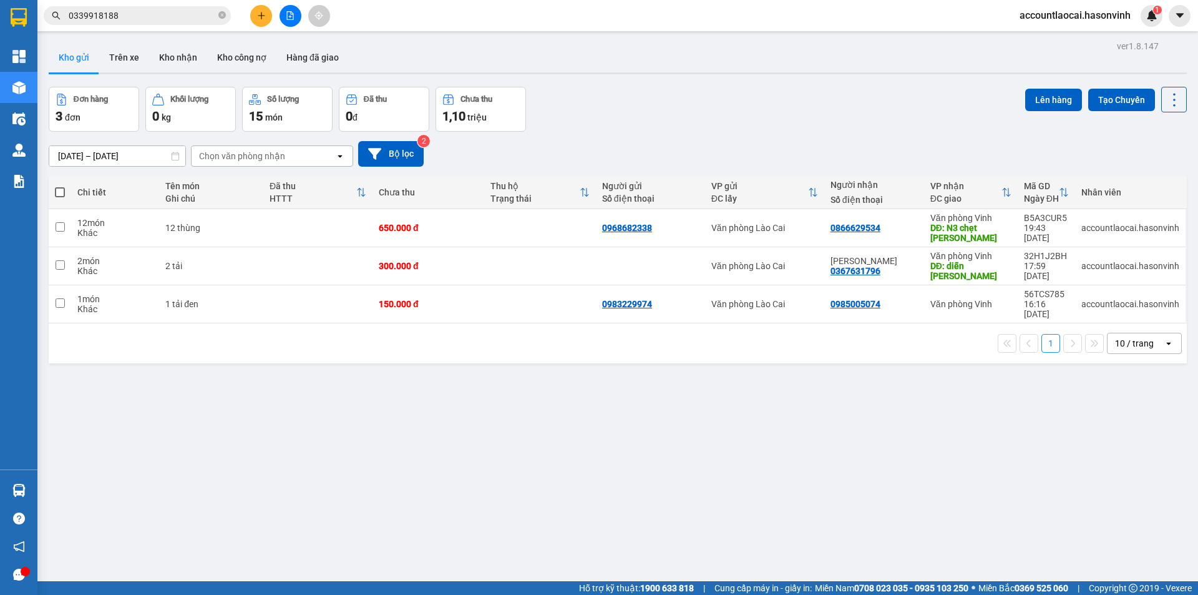
click at [287, 18] on icon "file-add" at bounding box center [290, 15] width 7 height 9
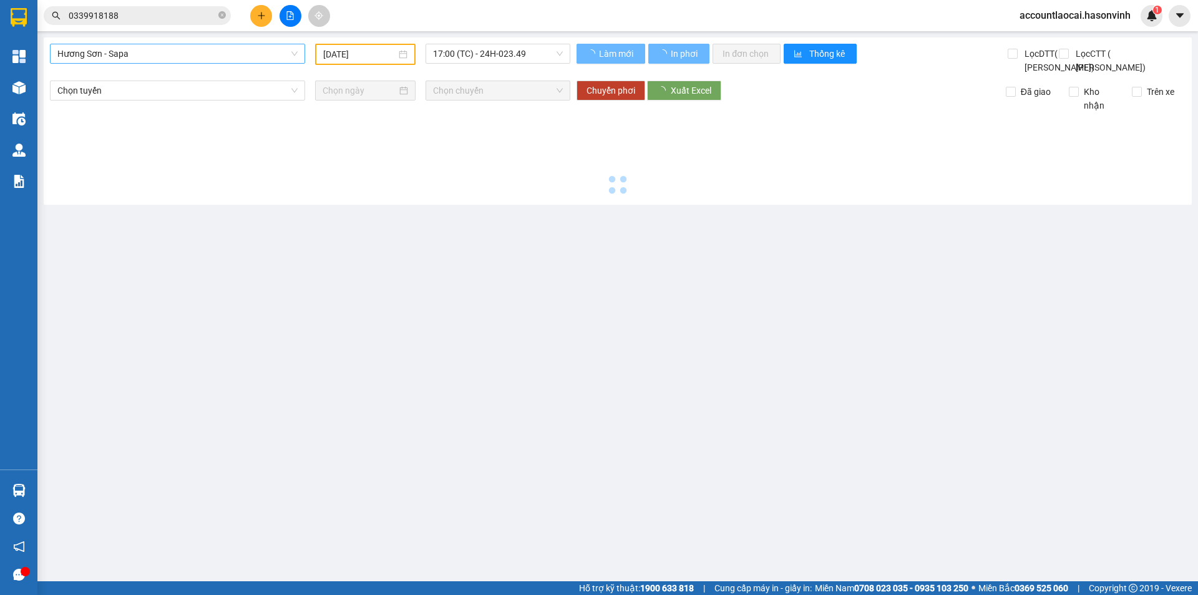
type input "15/10/2025"
click at [152, 54] on span "Hương Sơn - Sapa" at bounding box center [177, 53] width 240 height 19
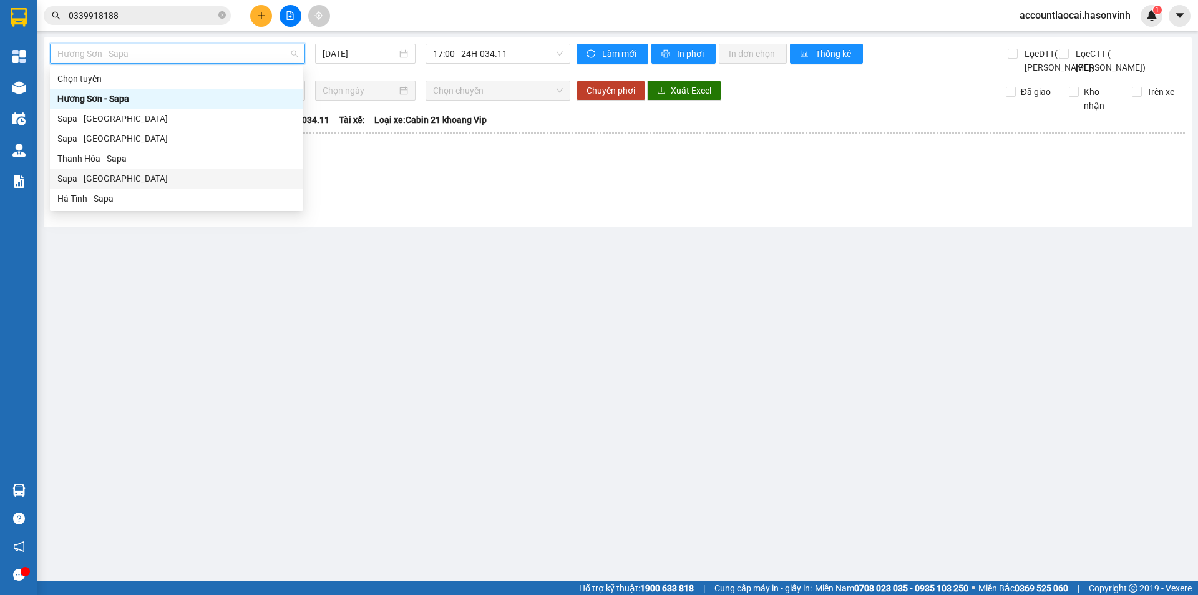
click at [105, 172] on div "Sapa - Hà Tĩnh" at bounding box center [176, 179] width 238 height 14
type input "15/10/2025"
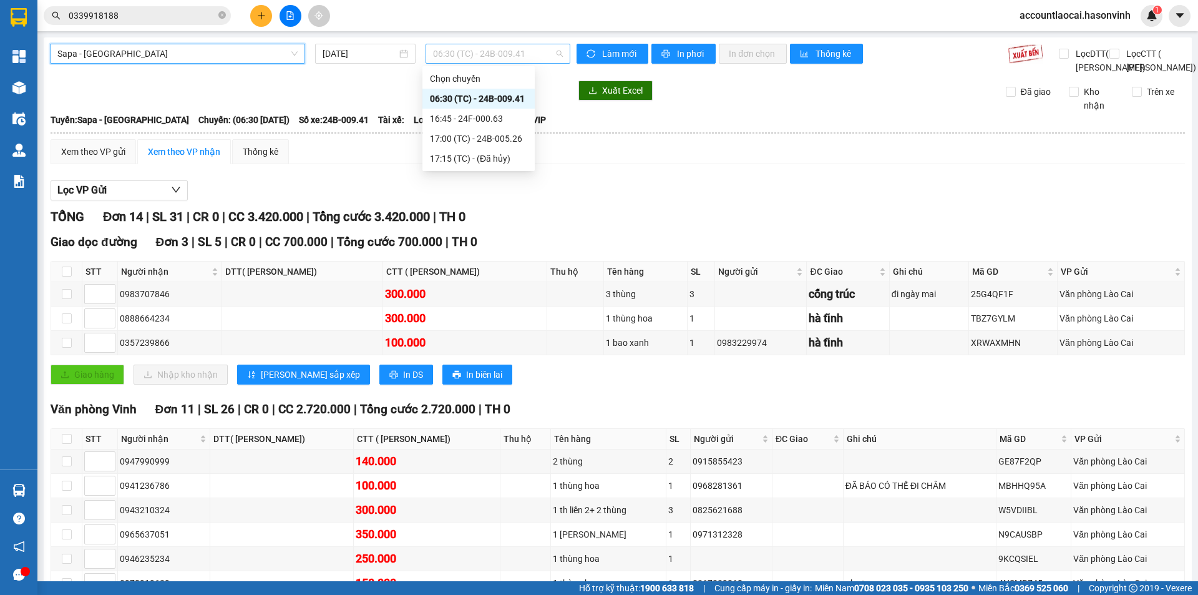
click at [471, 59] on span "06:30 (TC) - 24B-009.41" at bounding box center [498, 53] width 130 height 19
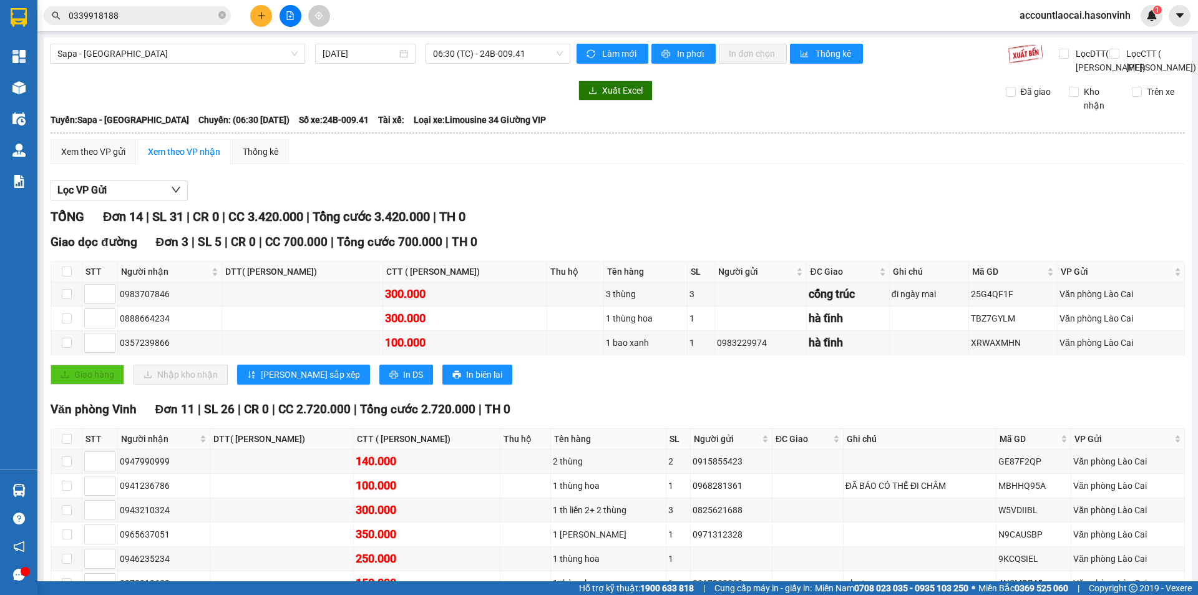
click at [556, 227] on div "TỔNG Đơn 14 | SL 31 | CR 0 | CC 3.420.000 | Tổng cước 3.420.000 | TH 0" at bounding box center [618, 216] width 1135 height 19
click at [119, 159] on div "Xem theo VP gửi" at bounding box center [93, 152] width 64 height 14
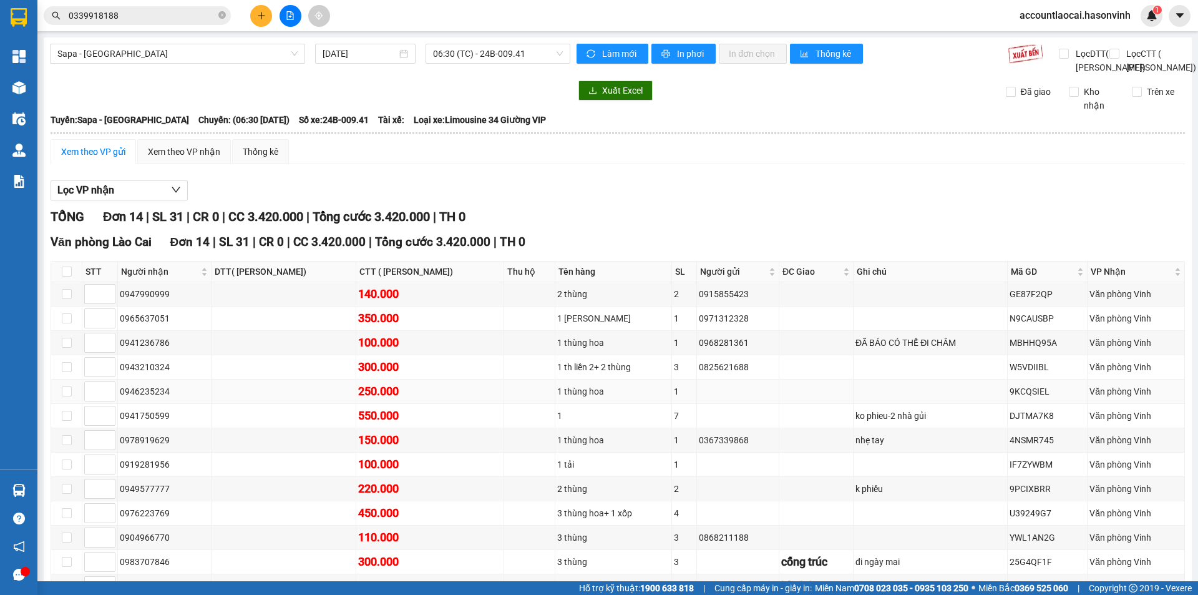
scroll to position [125, 0]
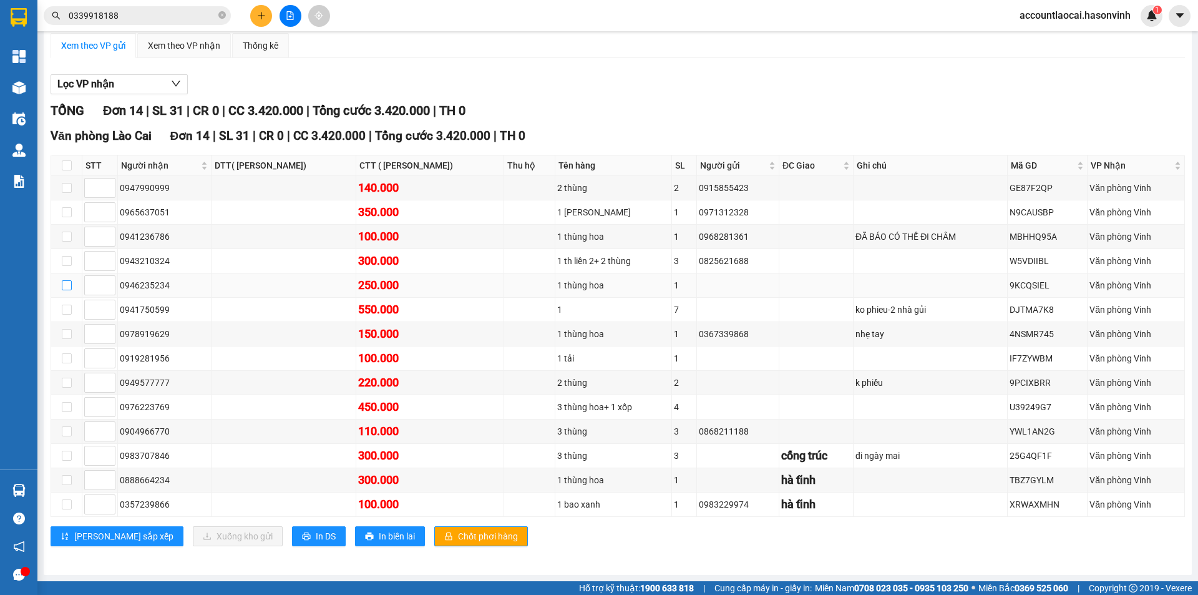
click at [69, 290] on input "checkbox" at bounding box center [67, 285] width 10 height 10
checkbox input "true"
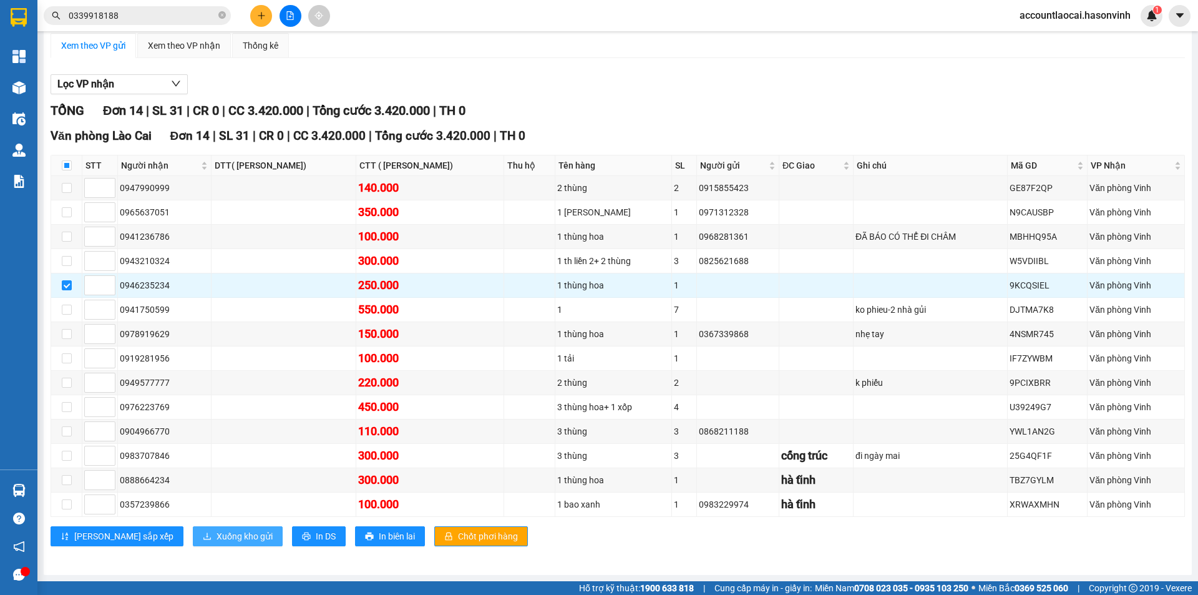
click at [217, 543] on span "Xuống kho gửi" at bounding box center [245, 536] width 56 height 14
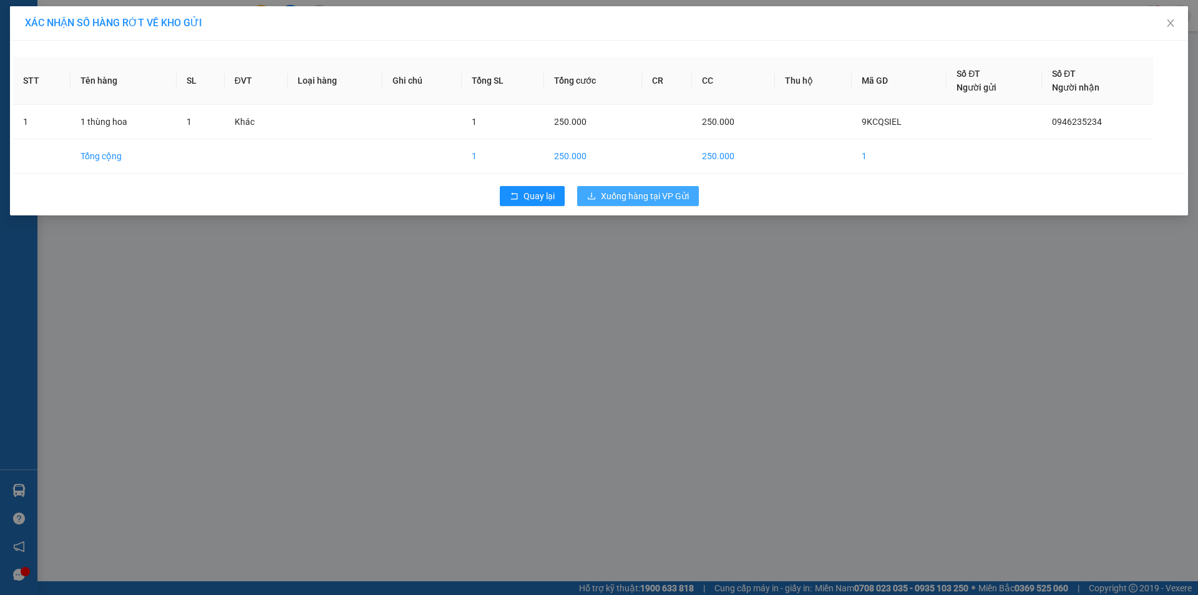
click at [627, 198] on span "Xuống hàng tại VP Gửi" at bounding box center [645, 196] width 88 height 14
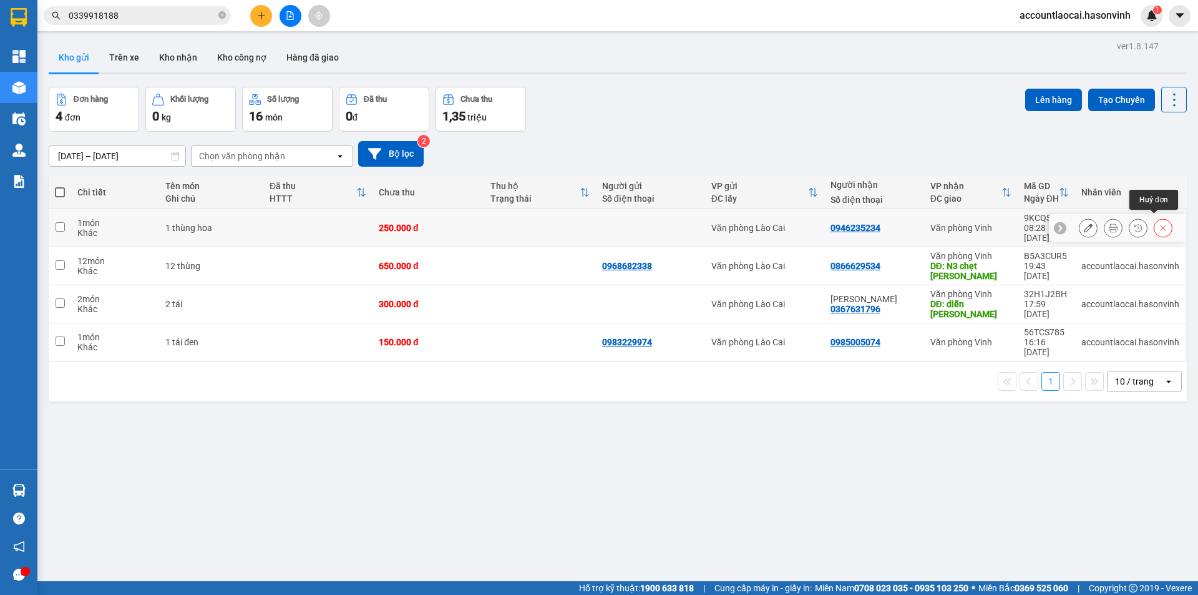
click at [1159, 223] on icon at bounding box center [1163, 227] width 9 height 9
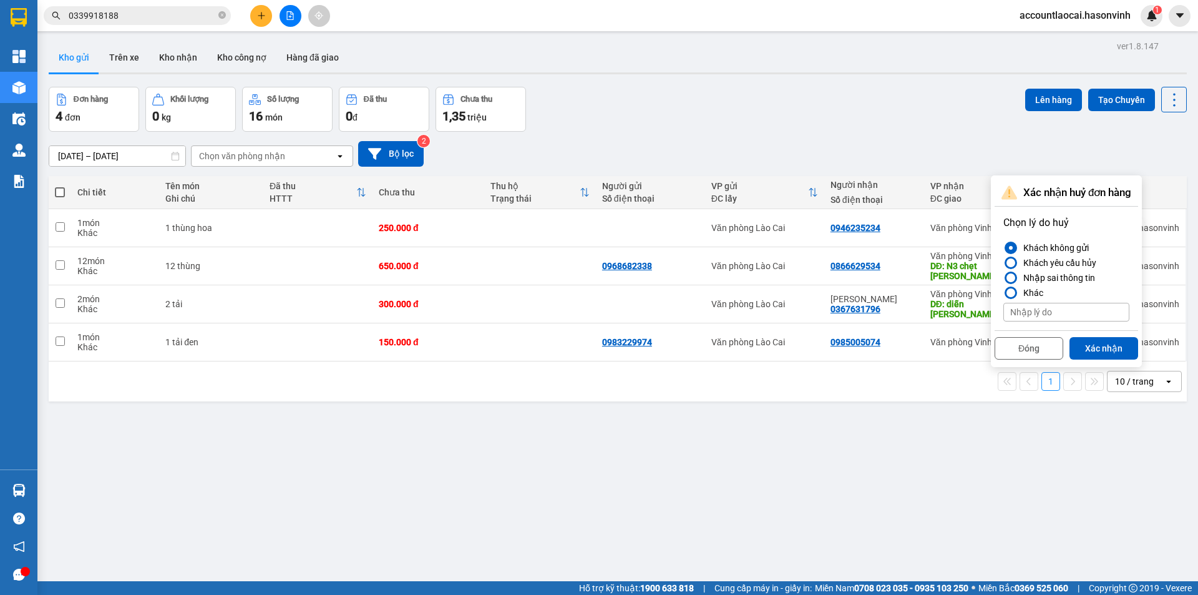
drag, startPoint x: 1123, startPoint y: 350, endPoint x: 1198, endPoint y: 142, distance: 220.7
click at [1127, 347] on button "Xác nhận" at bounding box center [1104, 348] width 69 height 22
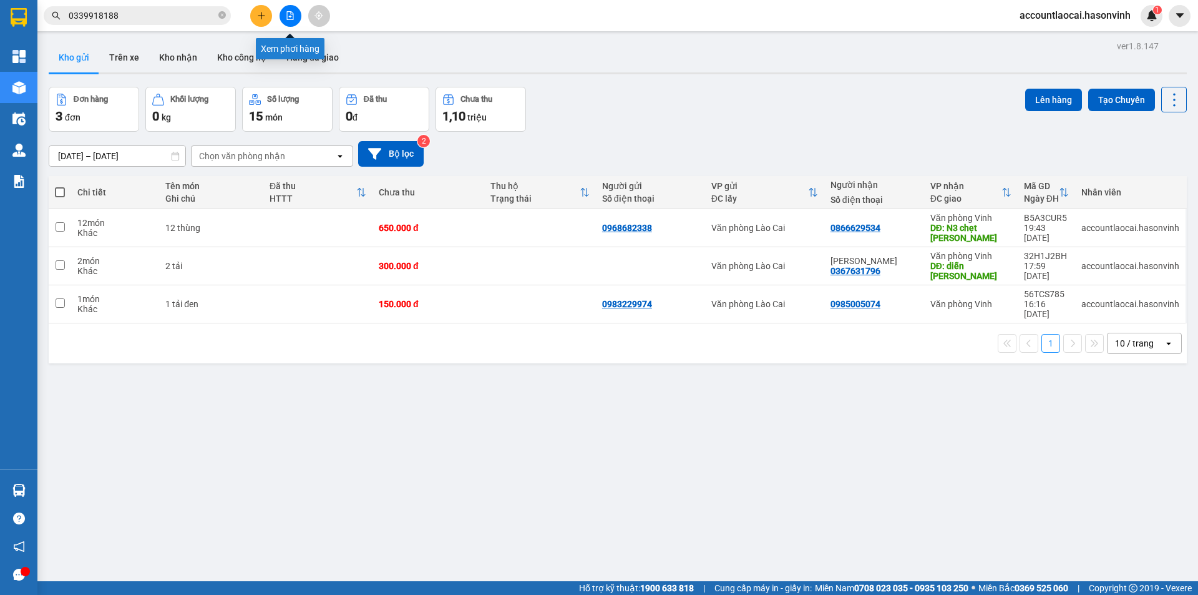
click at [290, 20] on button at bounding box center [291, 16] width 22 height 22
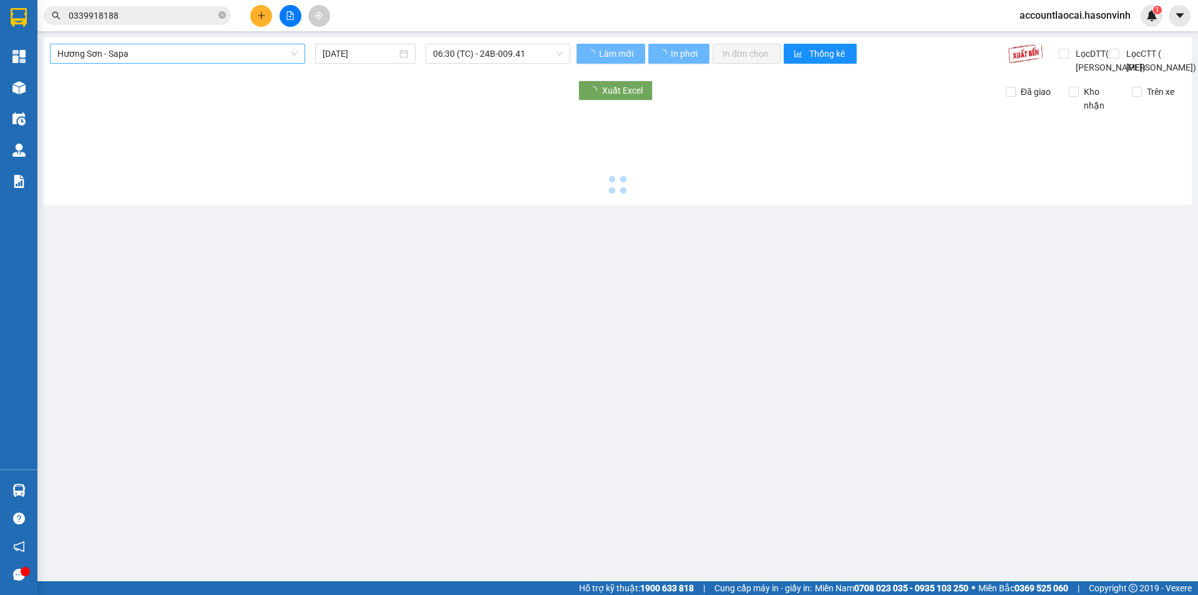
drag, startPoint x: 166, startPoint y: 54, endPoint x: 159, endPoint y: 63, distance: 11.5
click at [165, 54] on span "Hương Sơn - Sapa" at bounding box center [177, 53] width 240 height 19
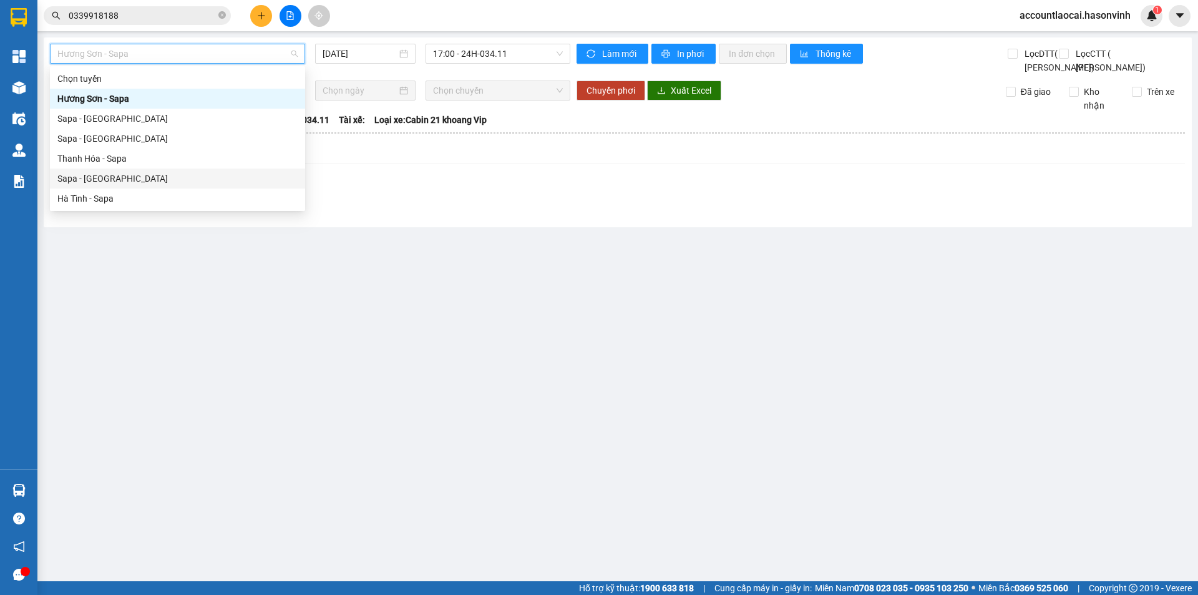
click at [112, 178] on div "Sapa - Hà Tĩnh" at bounding box center [177, 179] width 240 height 14
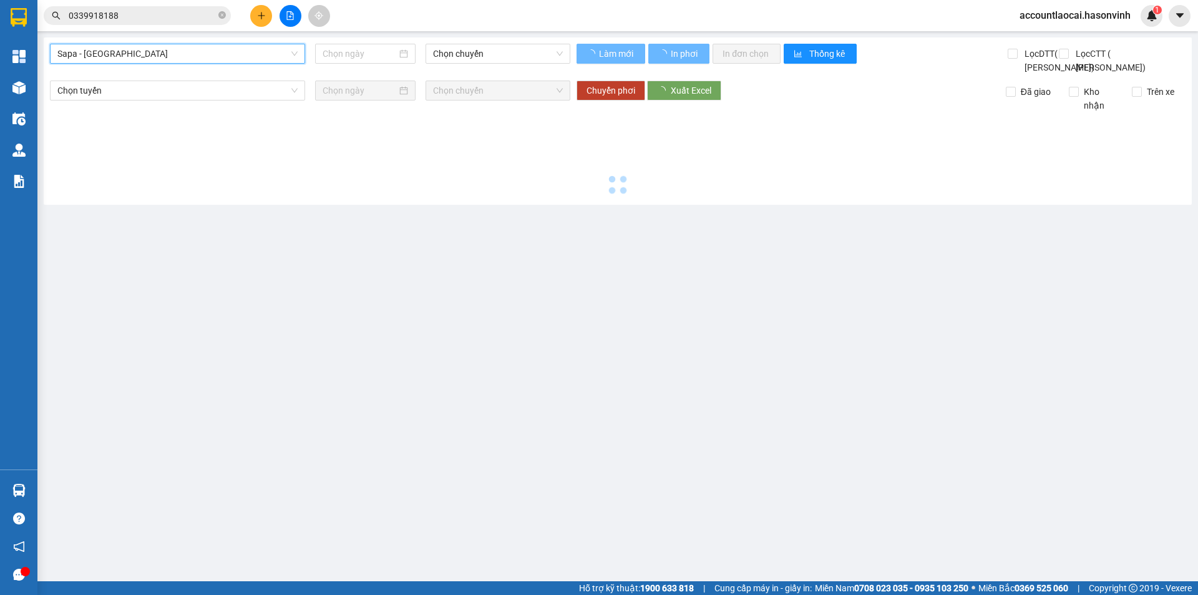
type input "15/10/2025"
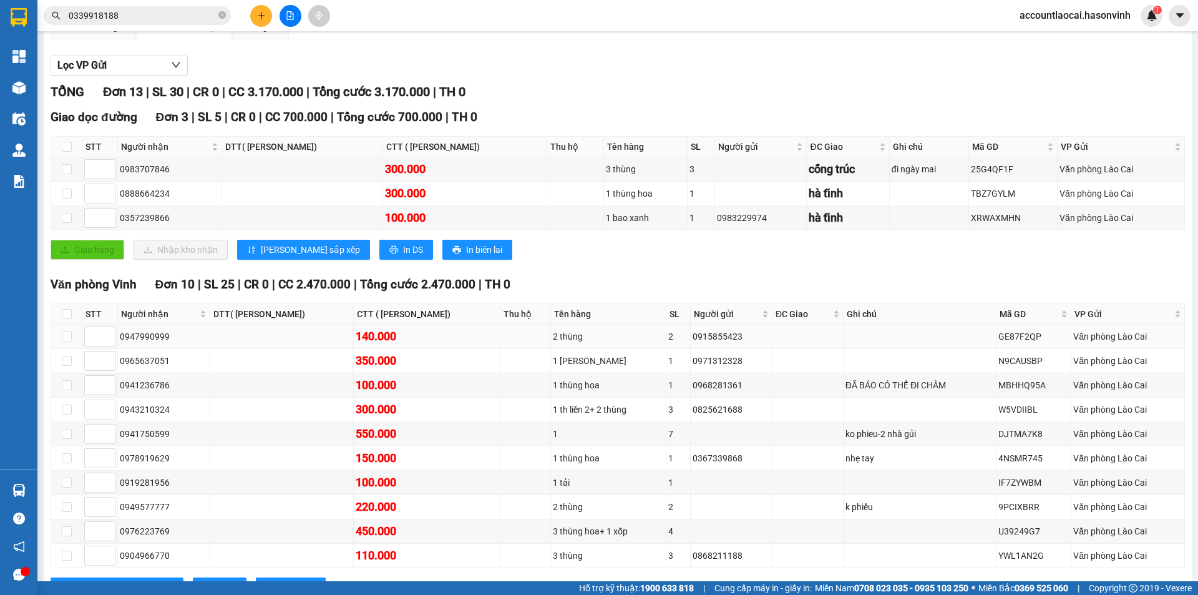
scroll to position [187, 0]
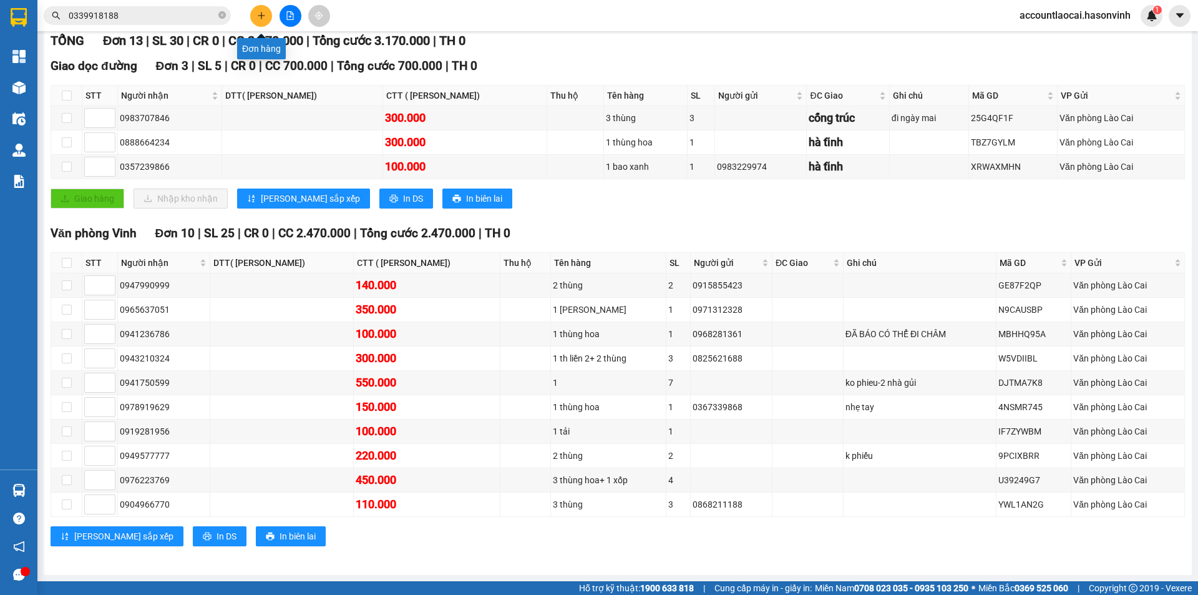
click at [260, 14] on icon "plus" at bounding box center [261, 15] width 9 height 9
